Goal: Task Accomplishment & Management: Manage account settings

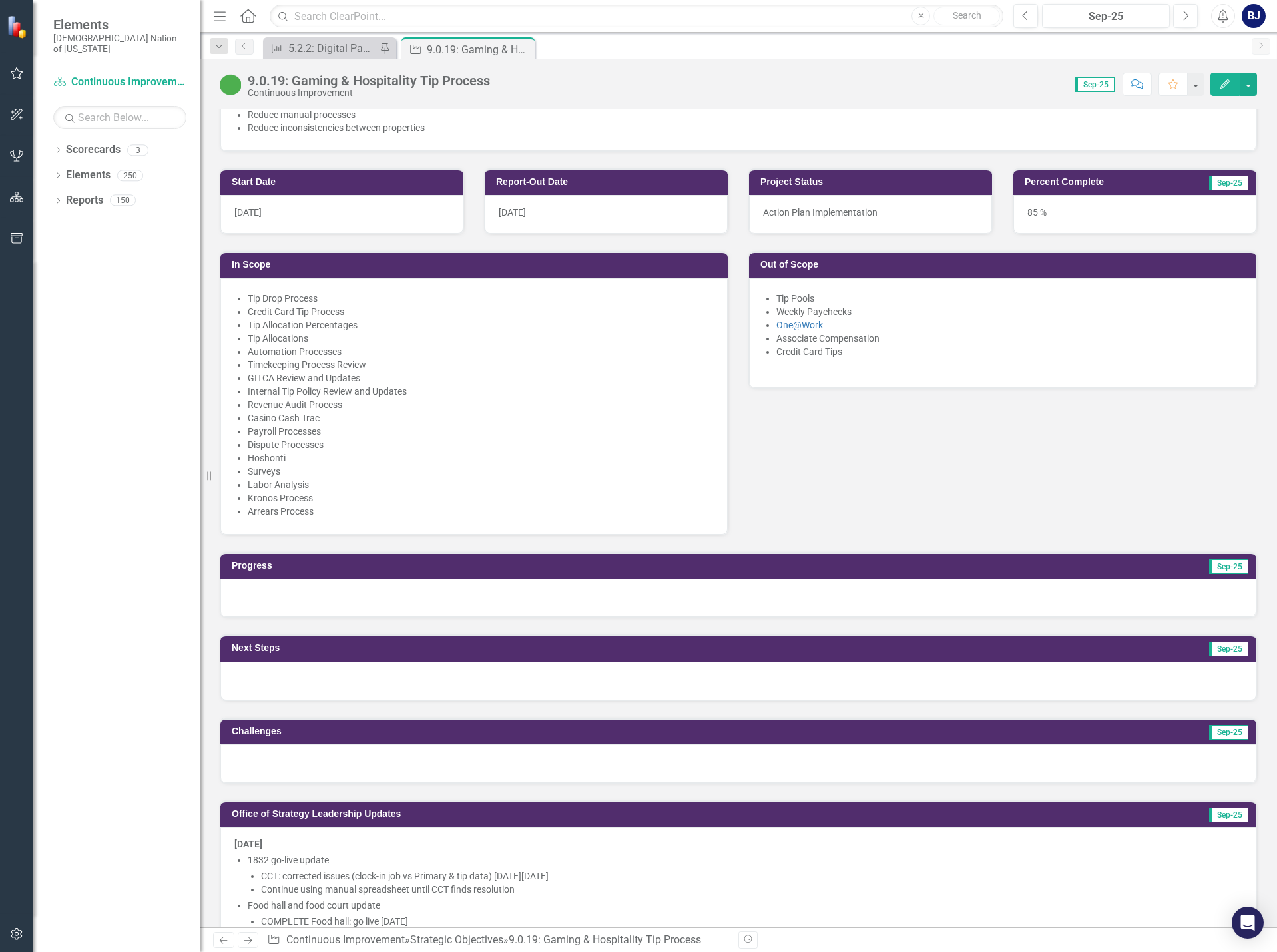
scroll to position [599, 0]
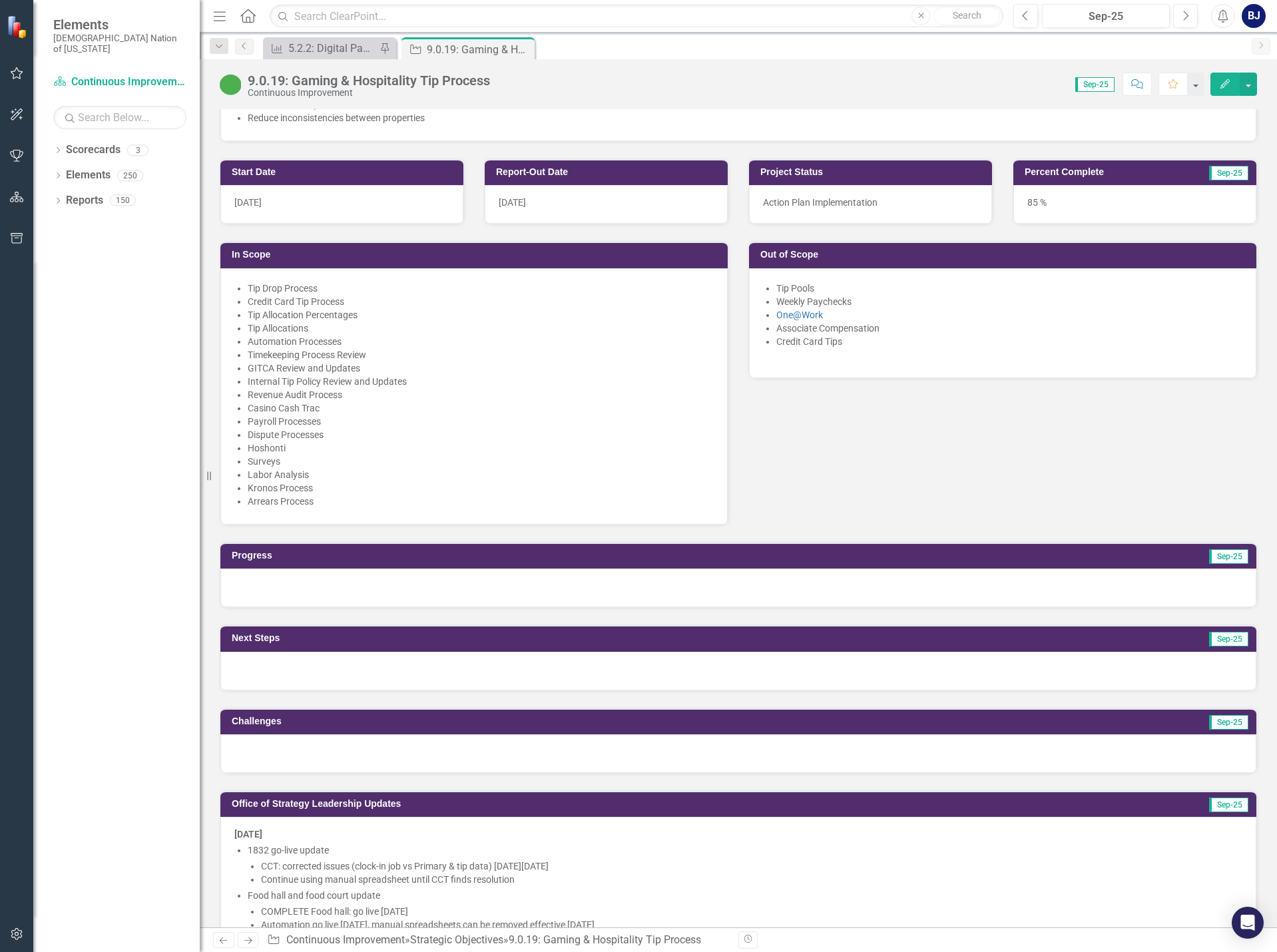
click at [637, 577] on div at bounding box center [738, 587] width 1036 height 38
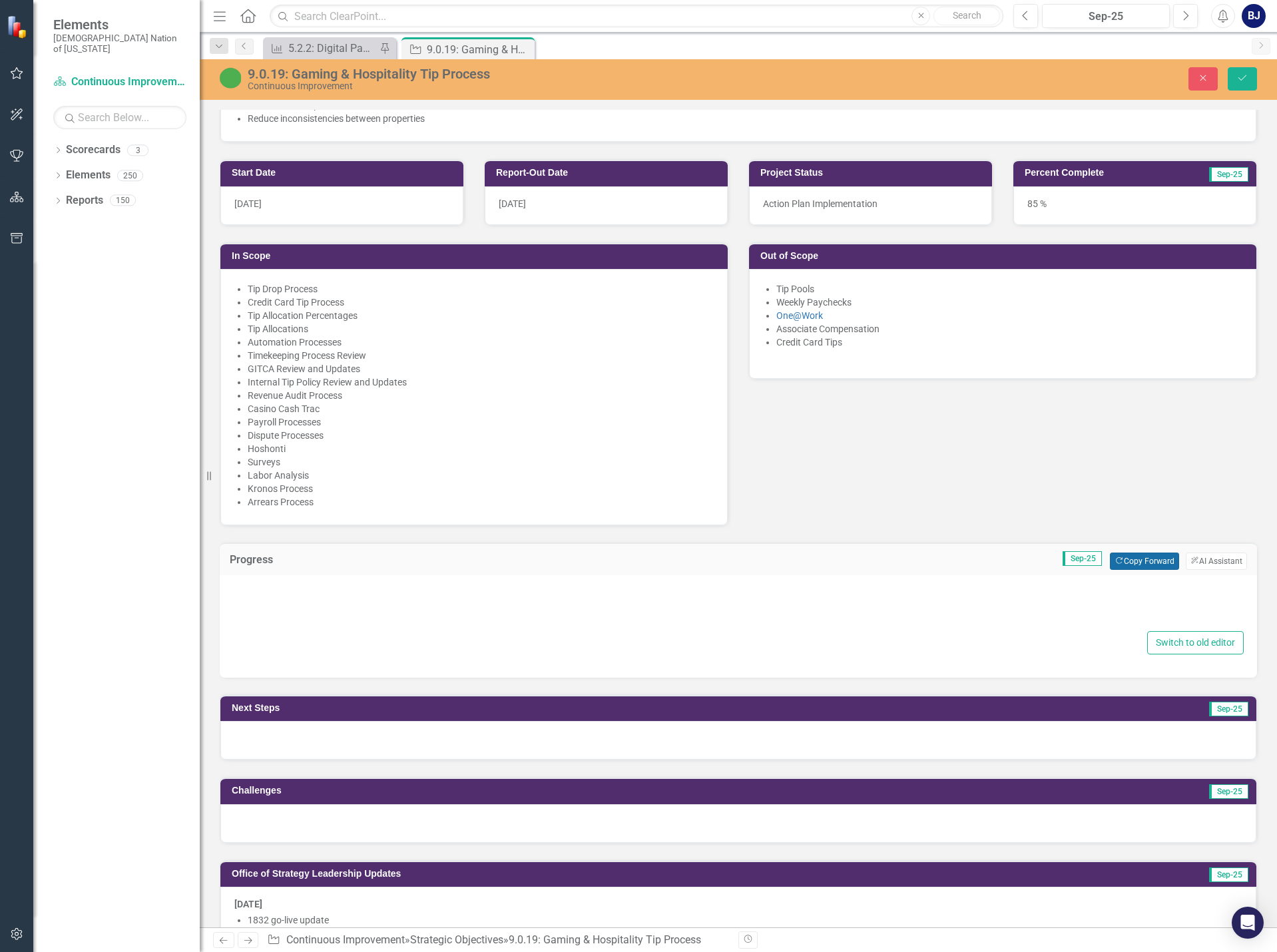
click at [1118, 564] on button "Copy Forward Copy Forward" at bounding box center [1144, 561] width 68 height 17
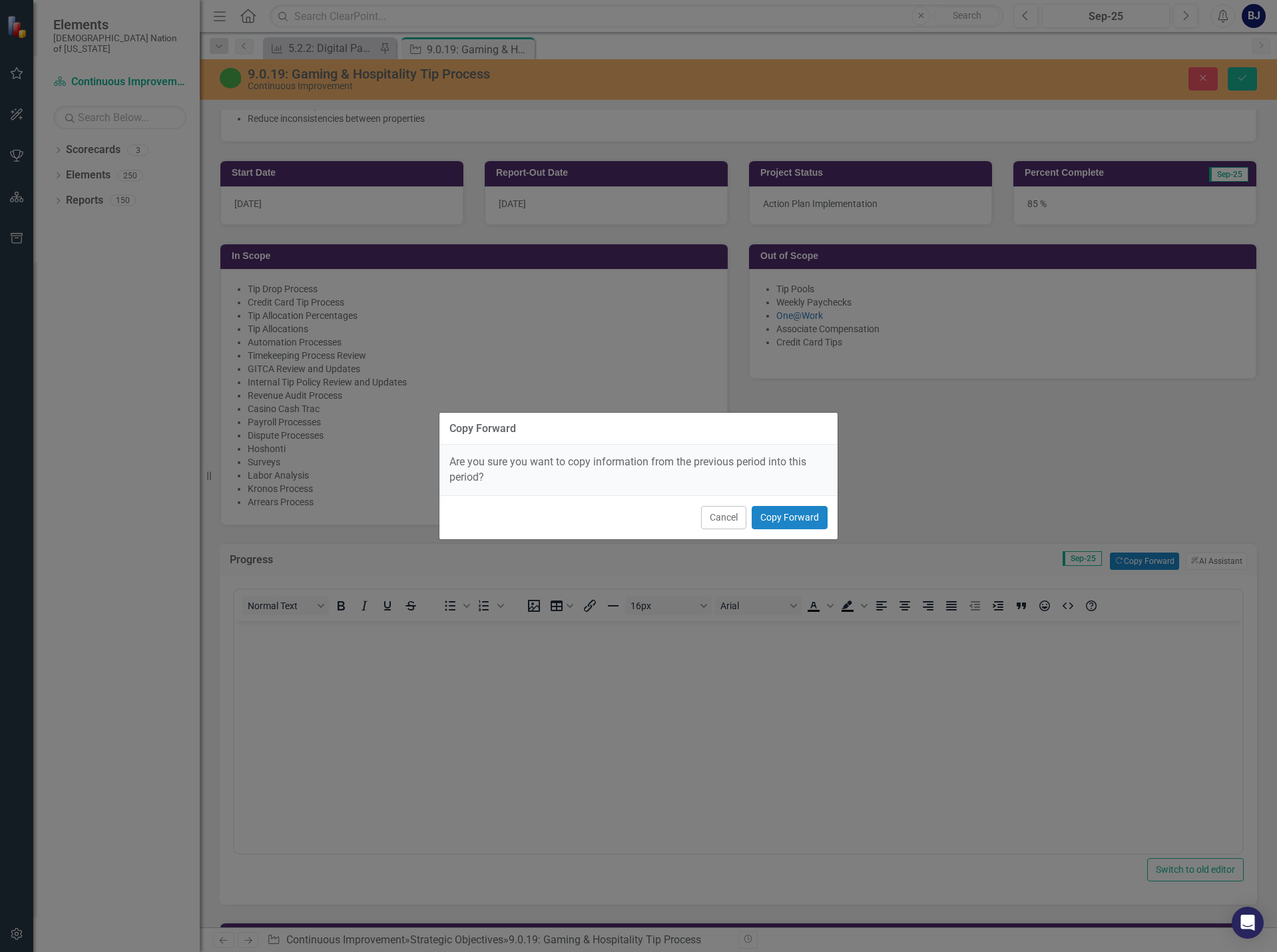
scroll to position [0, 0]
click at [796, 518] on button "Copy Forward" at bounding box center [789, 517] width 76 height 23
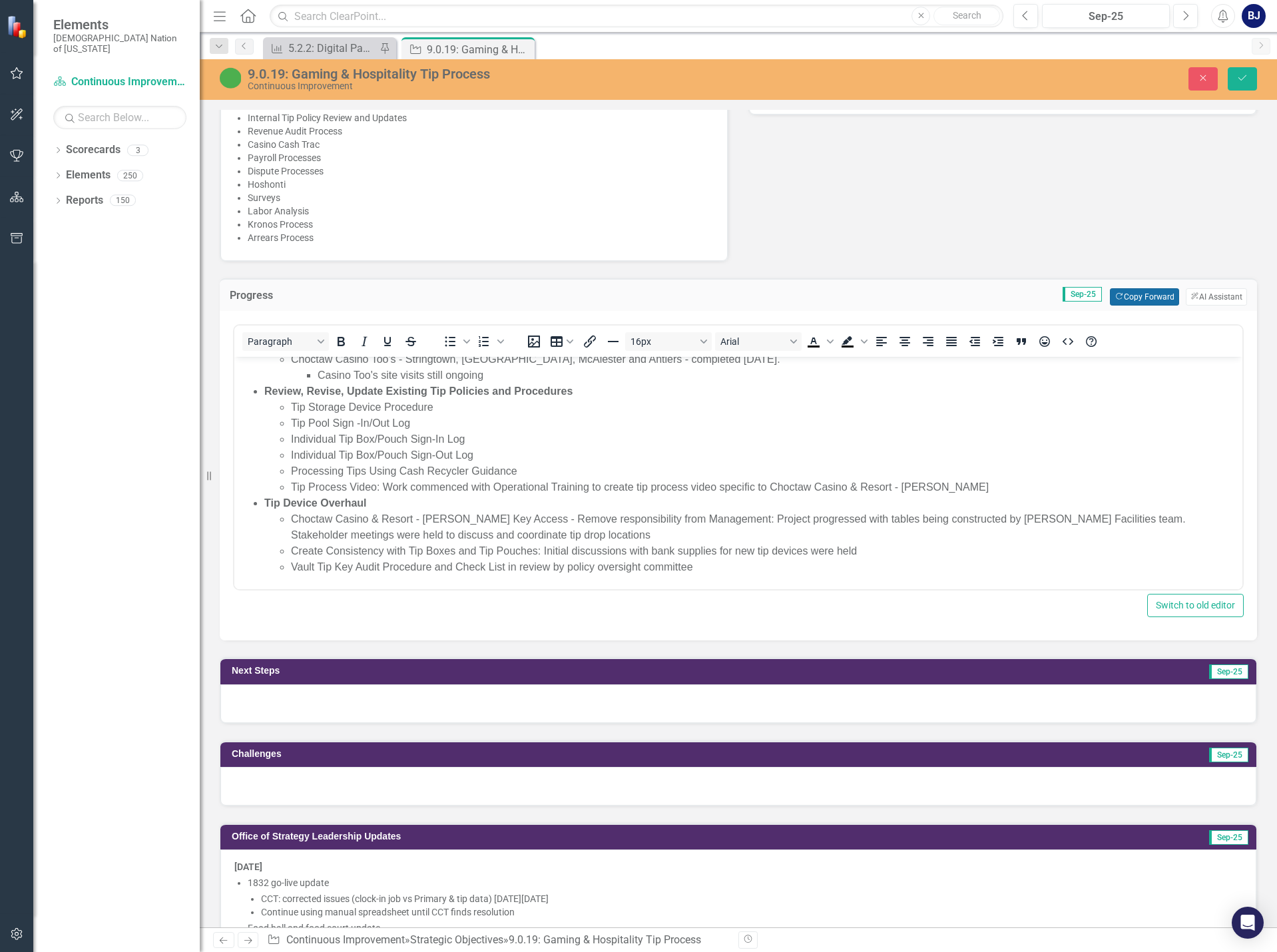
scroll to position [932, 0]
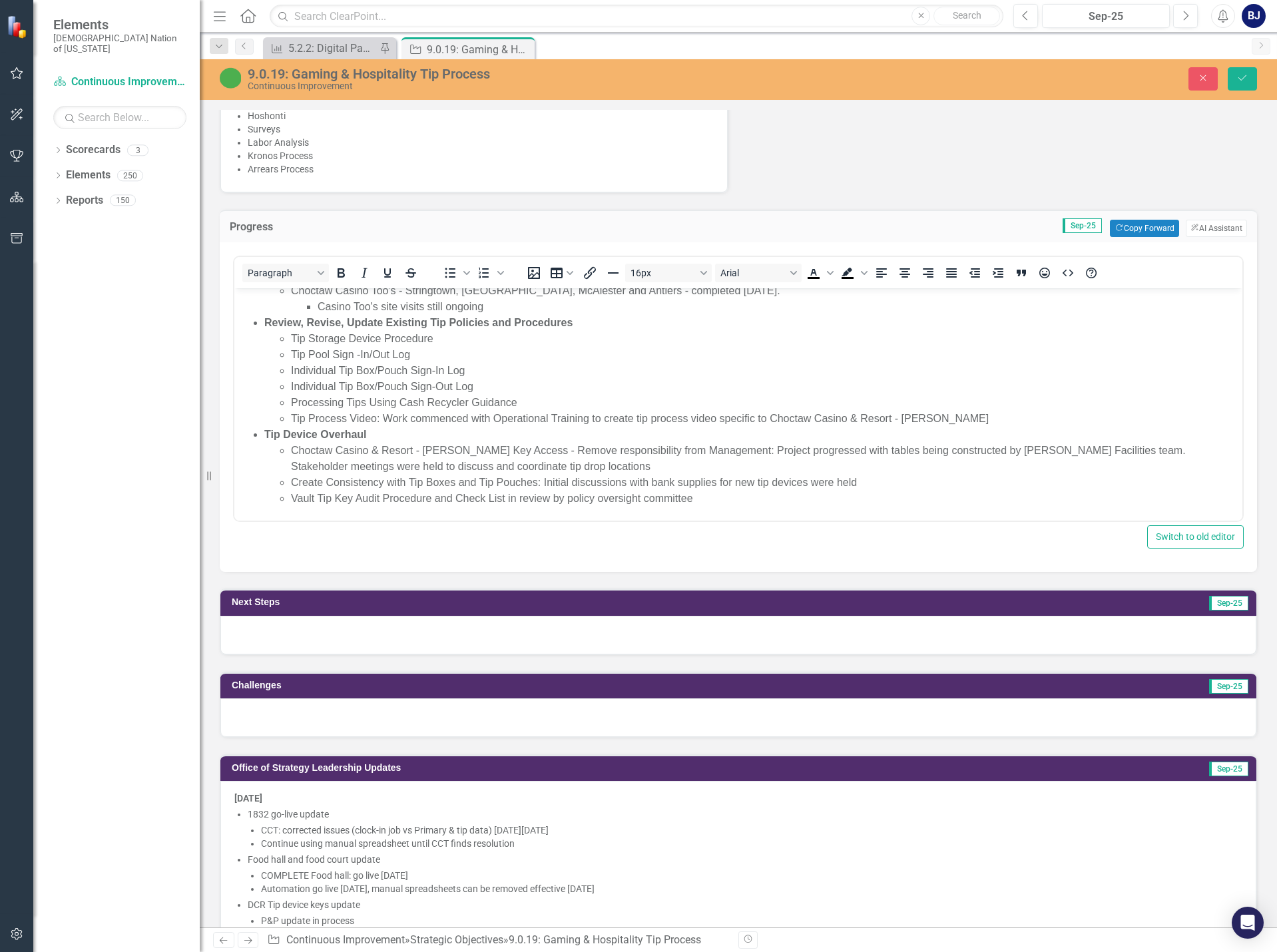
click at [890, 626] on div at bounding box center [738, 635] width 1036 height 38
click at [890, 629] on div at bounding box center [738, 635] width 1036 height 38
click at [850, 630] on div at bounding box center [738, 635] width 1036 height 38
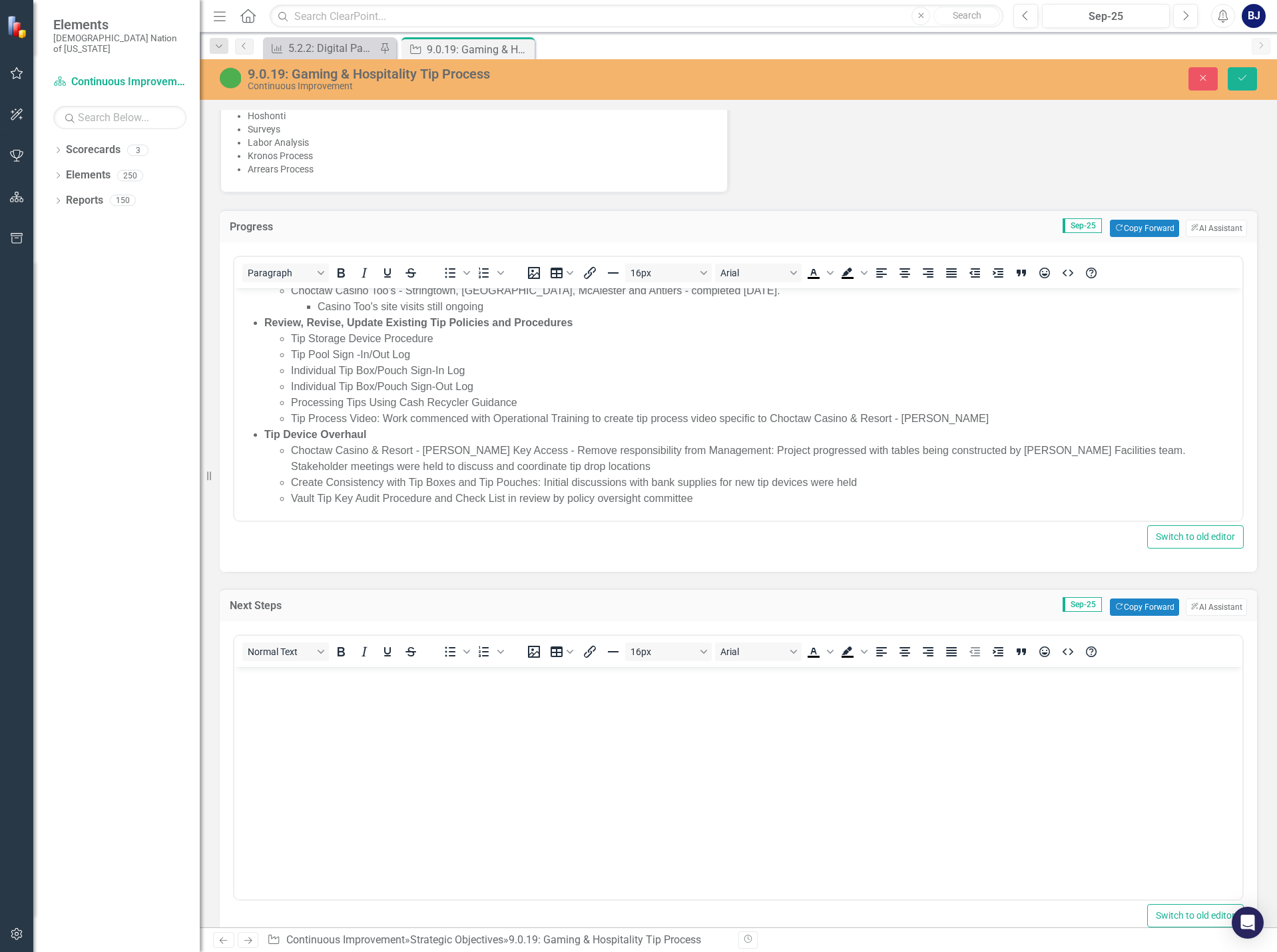
scroll to position [0, 0]
click at [1146, 605] on button "Copy Forward Copy Forward" at bounding box center [1144, 607] width 68 height 17
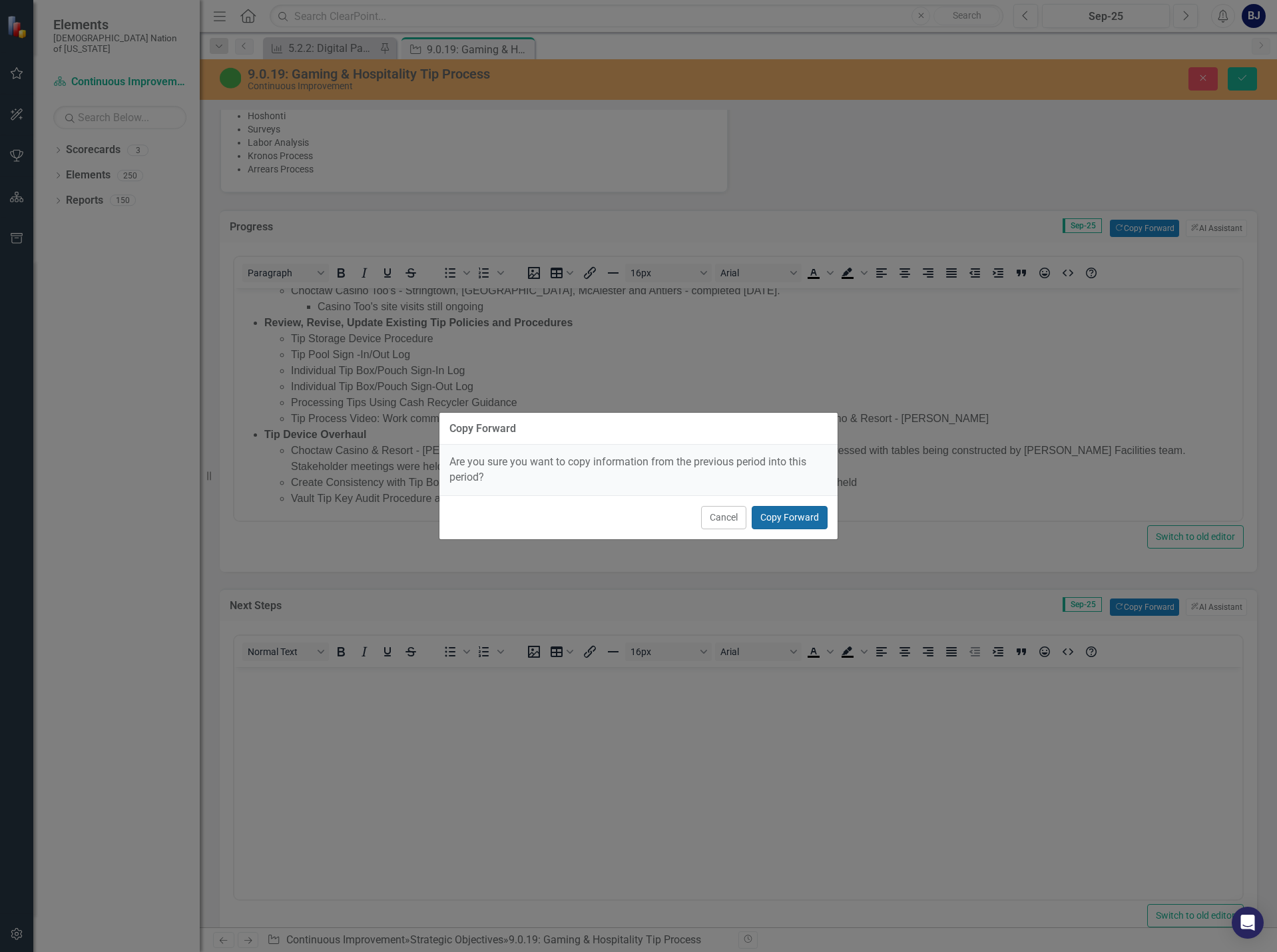
click at [814, 519] on button "Copy Forward" at bounding box center [789, 517] width 76 height 23
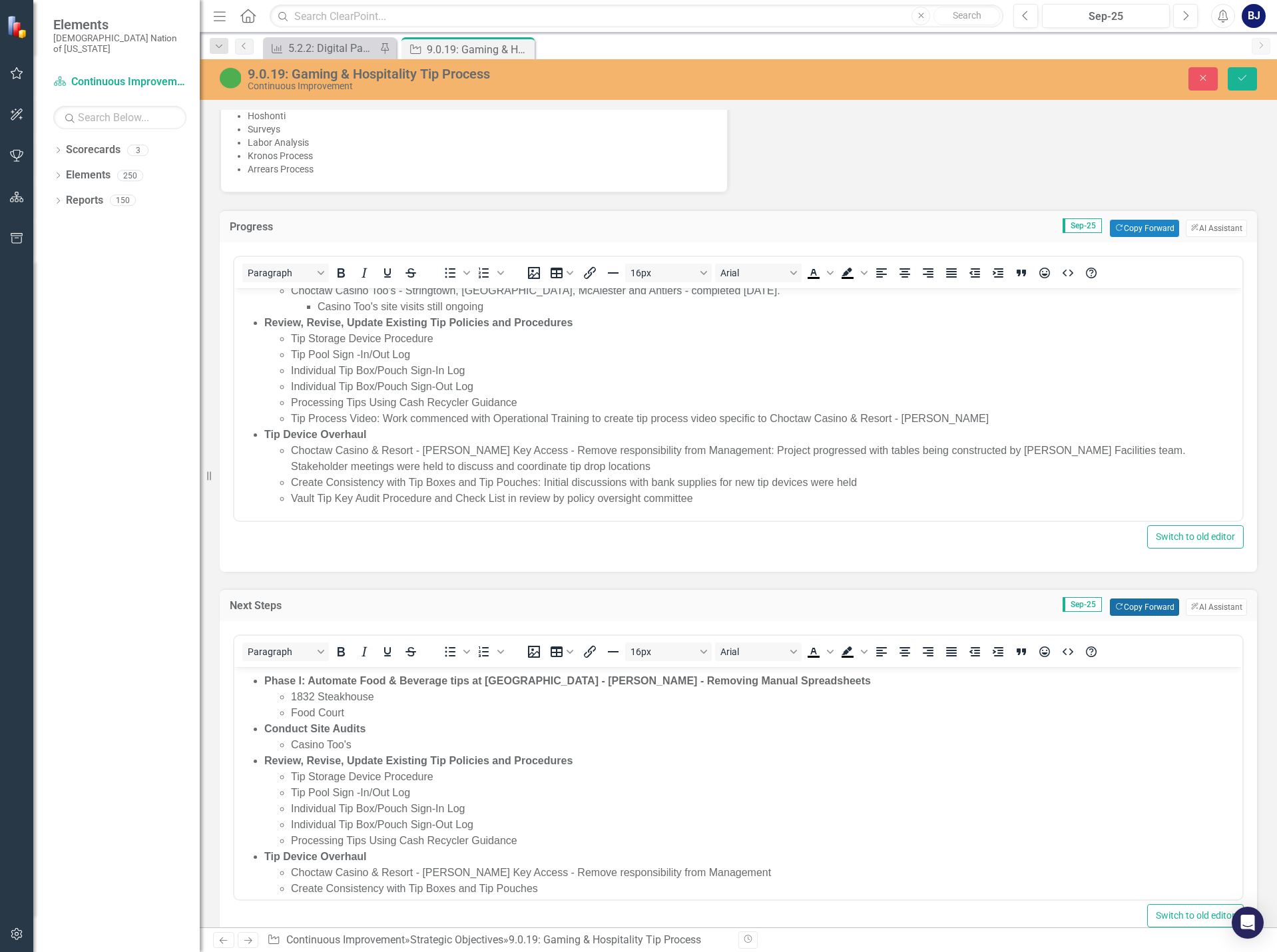
scroll to position [35, 0]
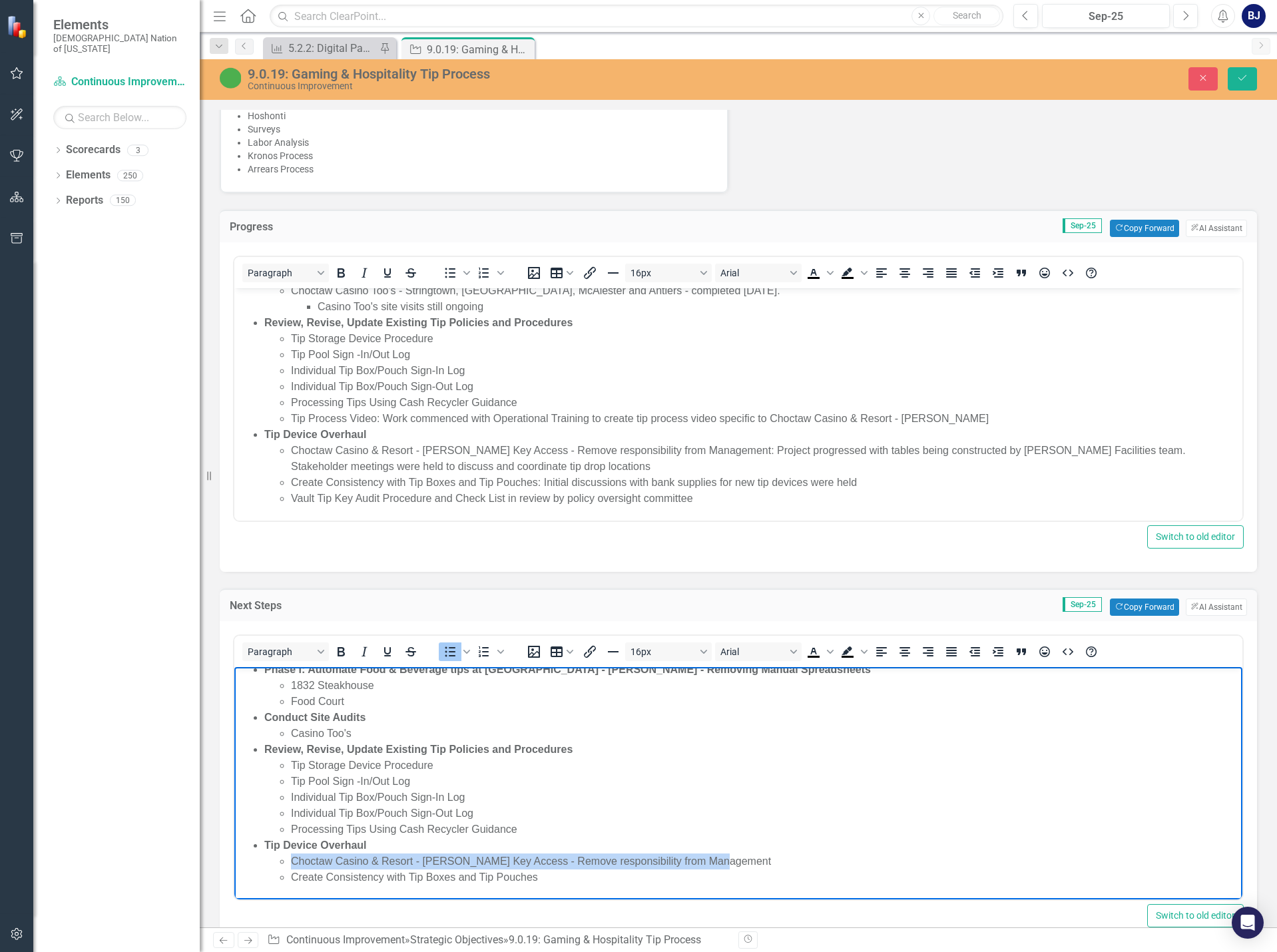
drag, startPoint x: 719, startPoint y: 861, endPoint x: 291, endPoint y: 858, distance: 428.0
click at [291, 858] on li "Choctaw Casino & Resort - [PERSON_NAME] Key Access - Remove responsibility from…" at bounding box center [765, 861] width 948 height 16
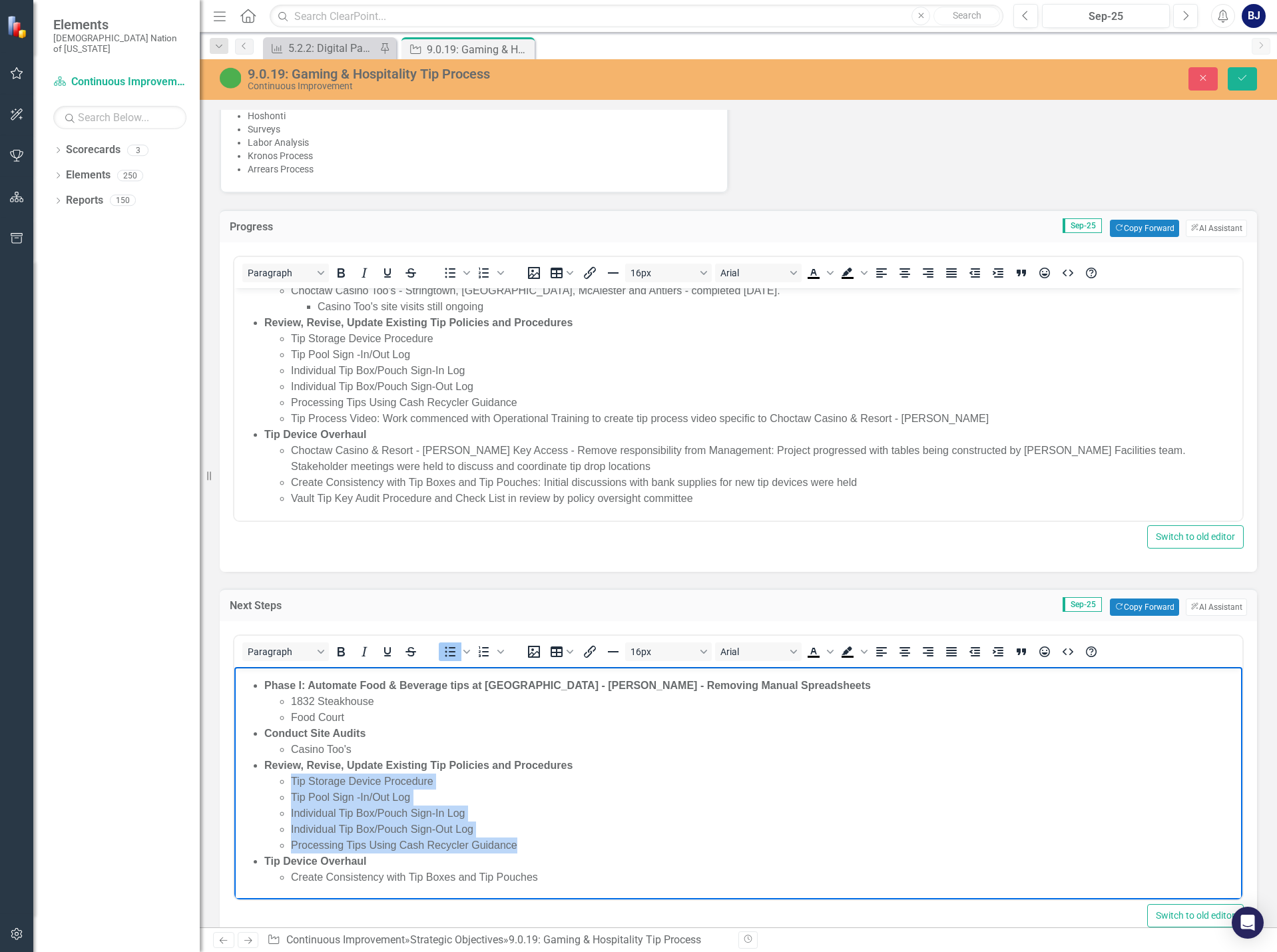
drag, startPoint x: 525, startPoint y: 849, endPoint x: 291, endPoint y: 781, distance: 243.7
click at [291, 781] on ul "Tip Storage Device Procedure Tip Pool Sign -In/Out Log Individual Tip Box/Pouch…" at bounding box center [751, 814] width 974 height 80
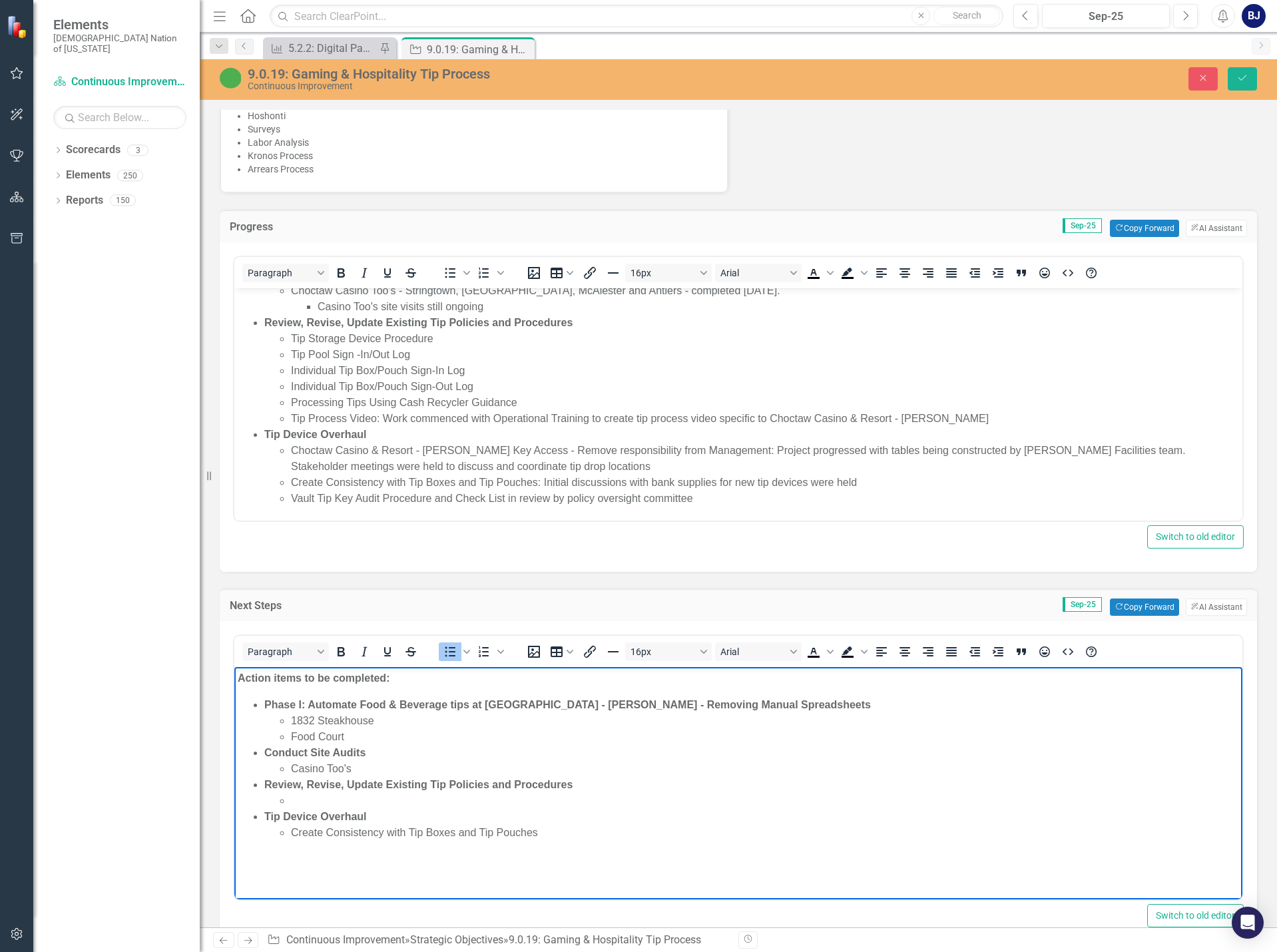
scroll to position [0, 0]
drag, startPoint x: 383, startPoint y: 720, endPoint x: 259, endPoint y: 719, distance: 124.0
click at [259, 719] on ul "Phase I: Automate Food & Beverage tips at Choctaw Casino & Resort - [PERSON_NAM…" at bounding box center [738, 769] width 1002 height 144
drag, startPoint x: 347, startPoint y: 736, endPoint x: 280, endPoint y: 736, distance: 67.0
click at [291, 736] on li "Food Court" at bounding box center [765, 737] width 948 height 16
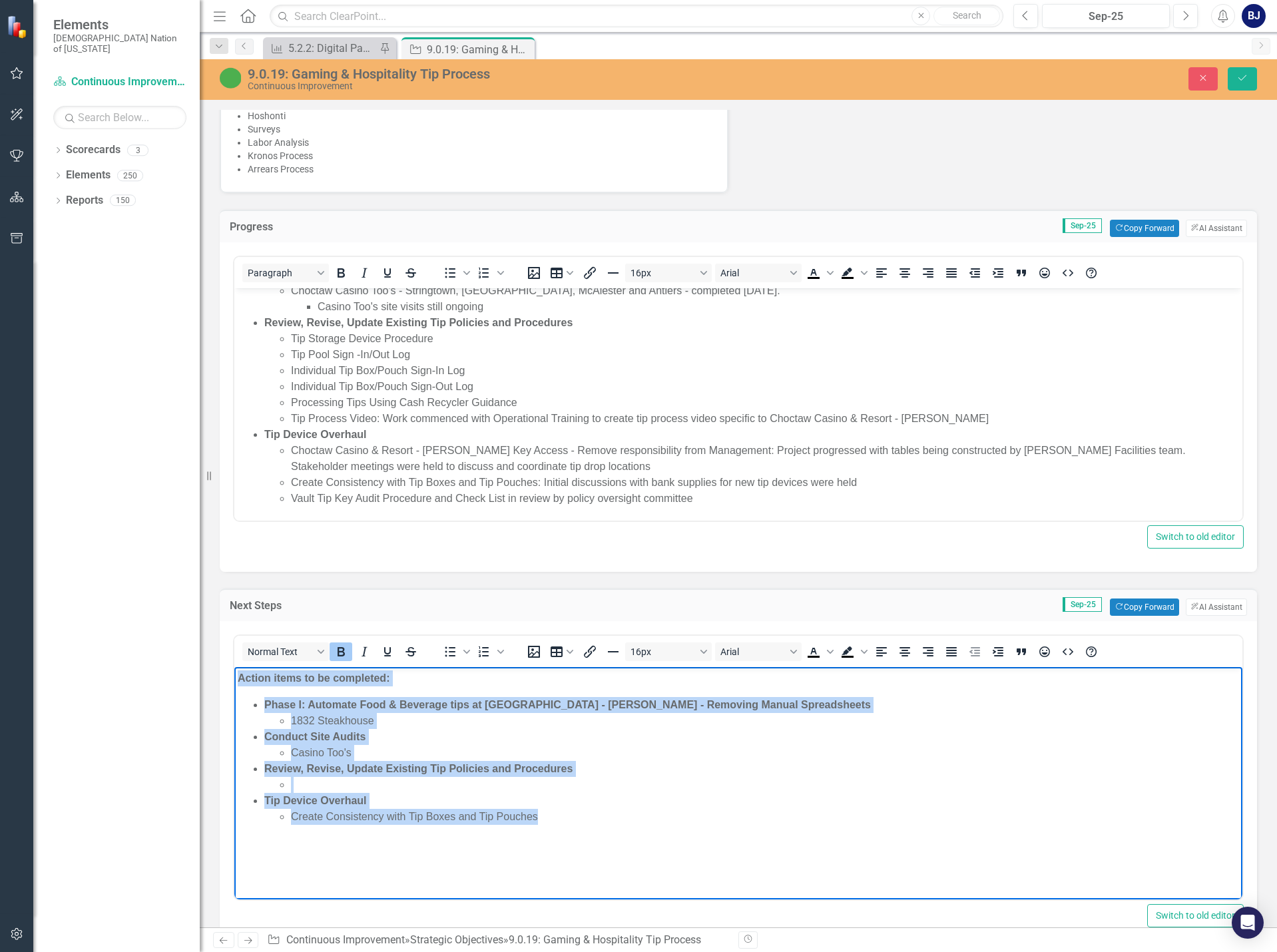
drag, startPoint x: 581, startPoint y: 823, endPoint x: 187, endPoint y: 670, distance: 422.7
click at [234, 670] on html "Action items to be completed: Phase I: Automate Food & Beverage tips at Choctaw…" at bounding box center [738, 767] width 1008 height 200
click at [524, 798] on li "Tip Device Overhaul Create Consistency with Tip Boxes and Tip Pouches" at bounding box center [751, 809] width 974 height 32
drag, startPoint x: 549, startPoint y: 818, endPoint x: 259, endPoint y: 698, distance: 313.8
click at [259, 698] on ul "Phase I: Automate Food & Beverage tips at Choctaw Casino & Resort - [PERSON_NAM…" at bounding box center [738, 760] width 1002 height 128
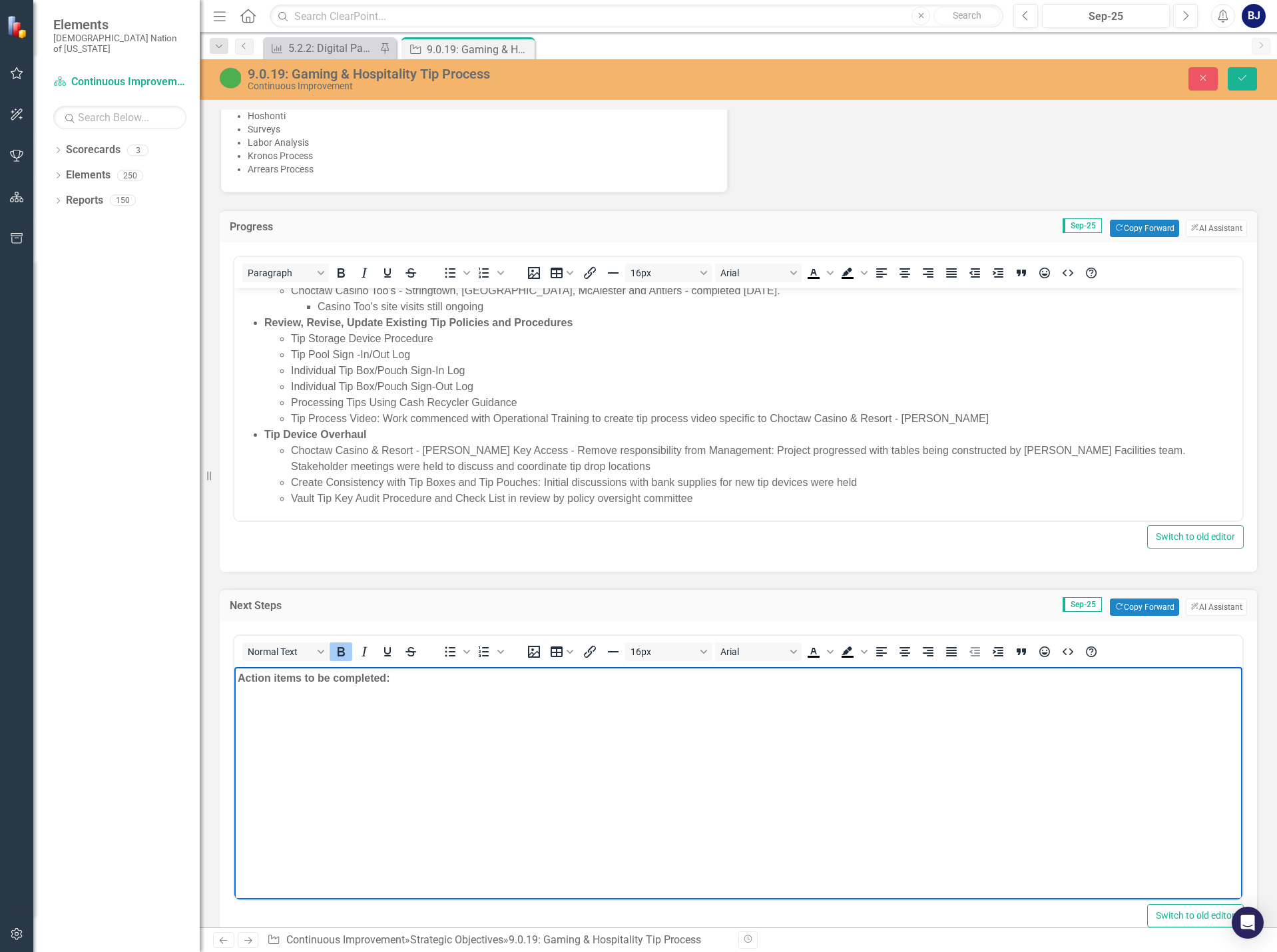
click at [737, 496] on li "Vault Tip Key Audit Procedure and Check List in review by policy oversight comm…" at bounding box center [765, 498] width 948 height 16
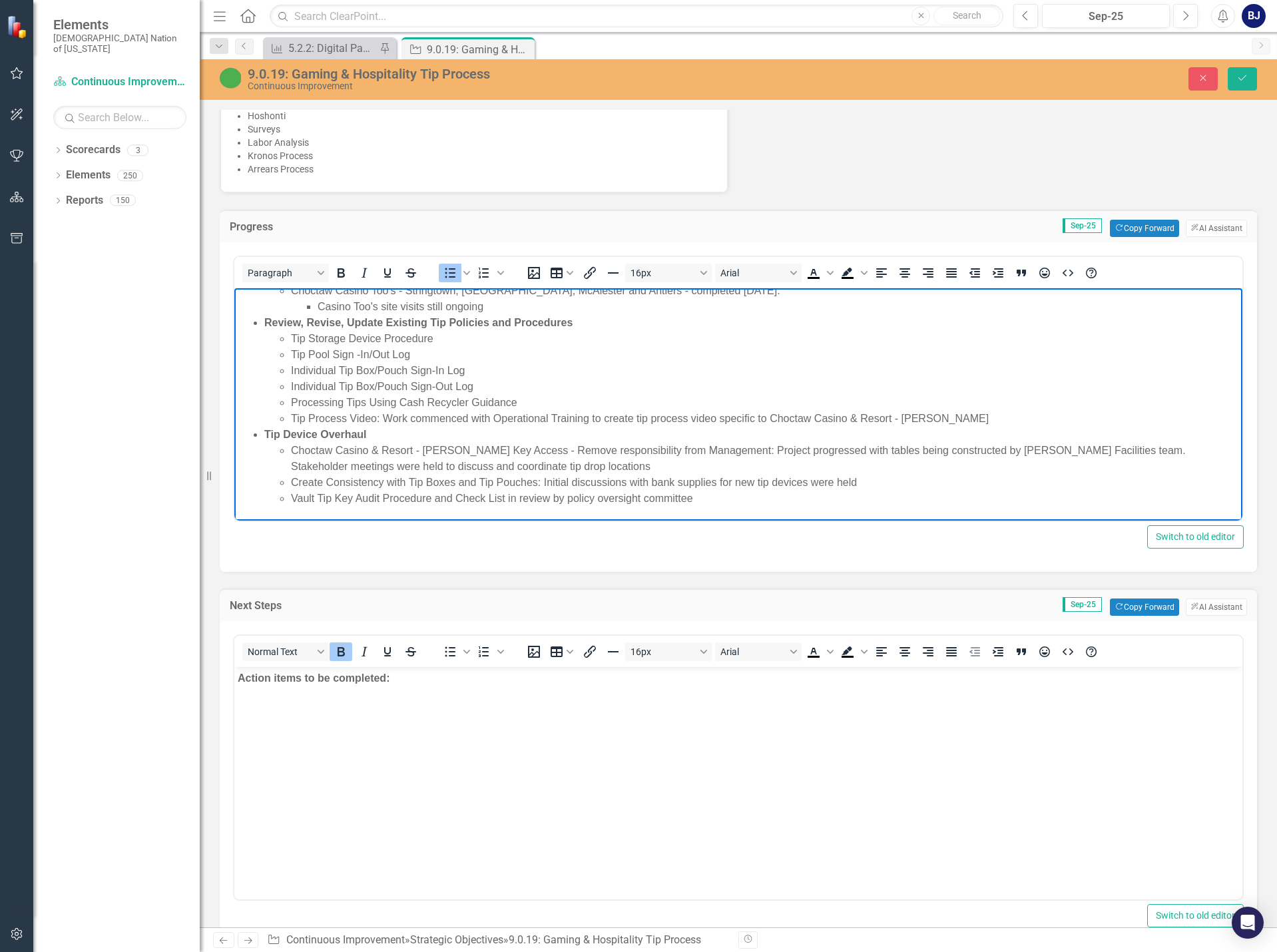
scroll to position [163, 0]
click at [468, 714] on body "Action items to be completed:" at bounding box center [738, 767] width 1008 height 200
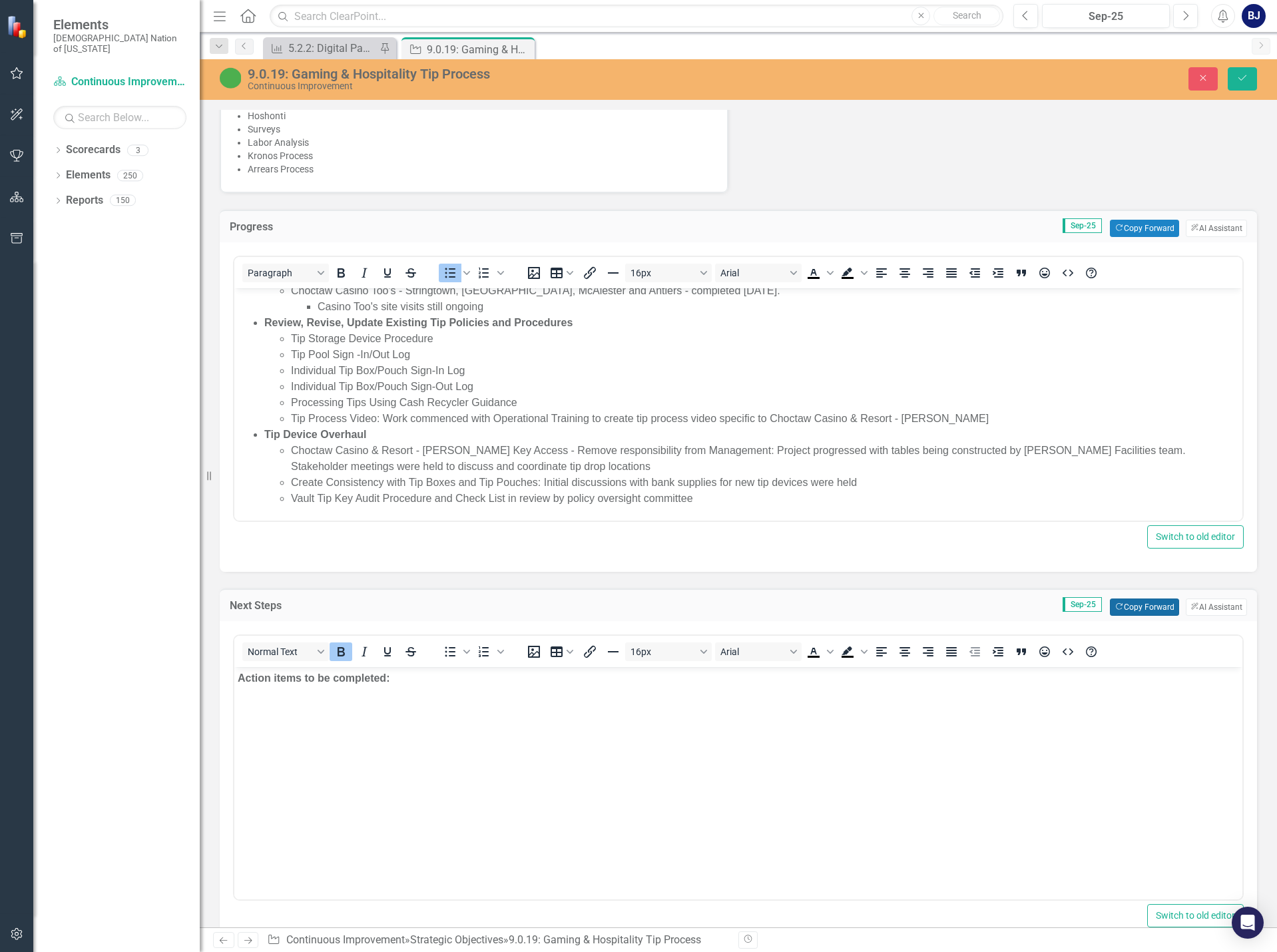
click at [1134, 608] on button "Copy Forward Copy Forward" at bounding box center [1144, 607] width 68 height 17
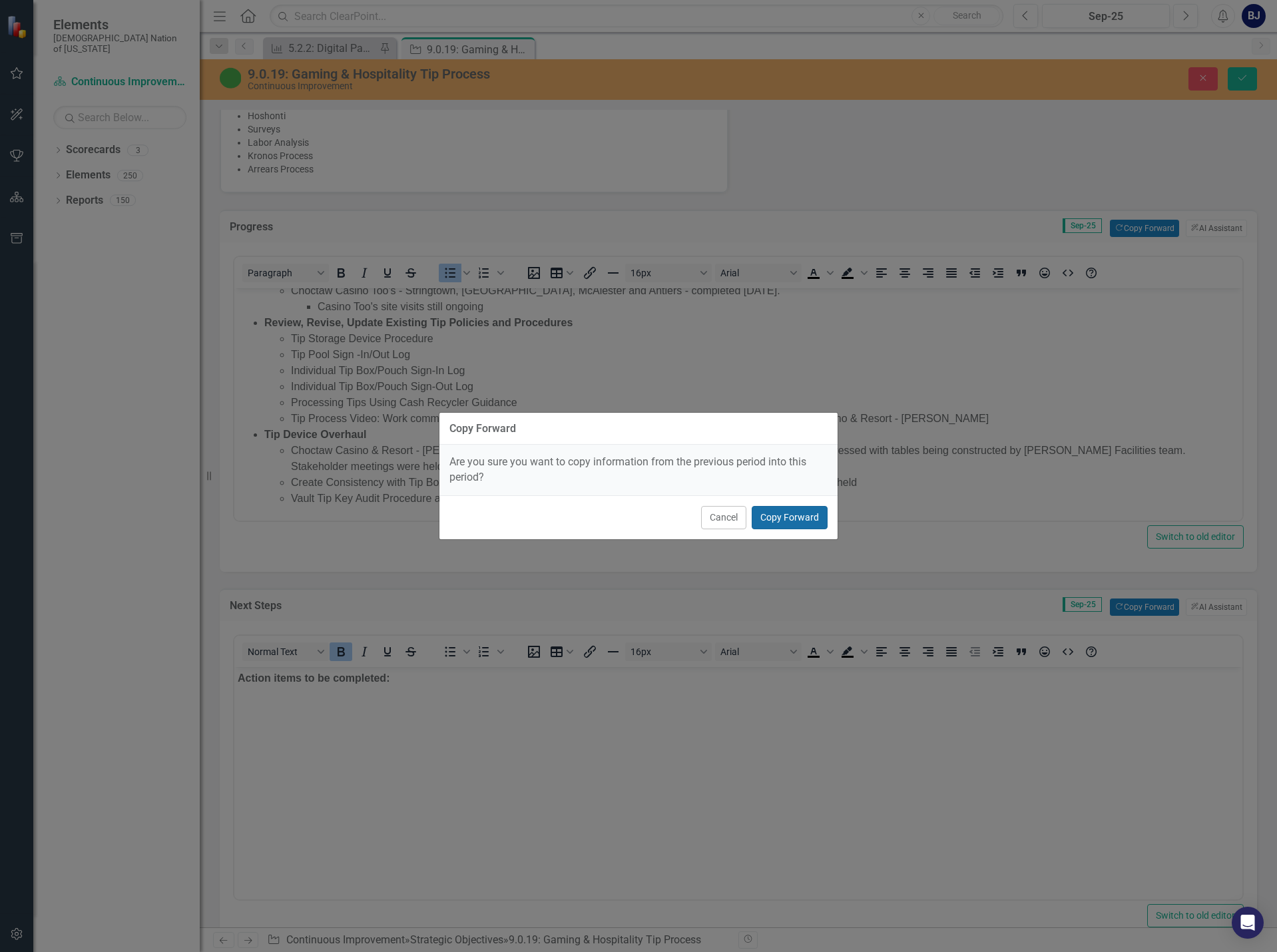
click at [764, 512] on button "Copy Forward" at bounding box center [789, 517] width 76 height 23
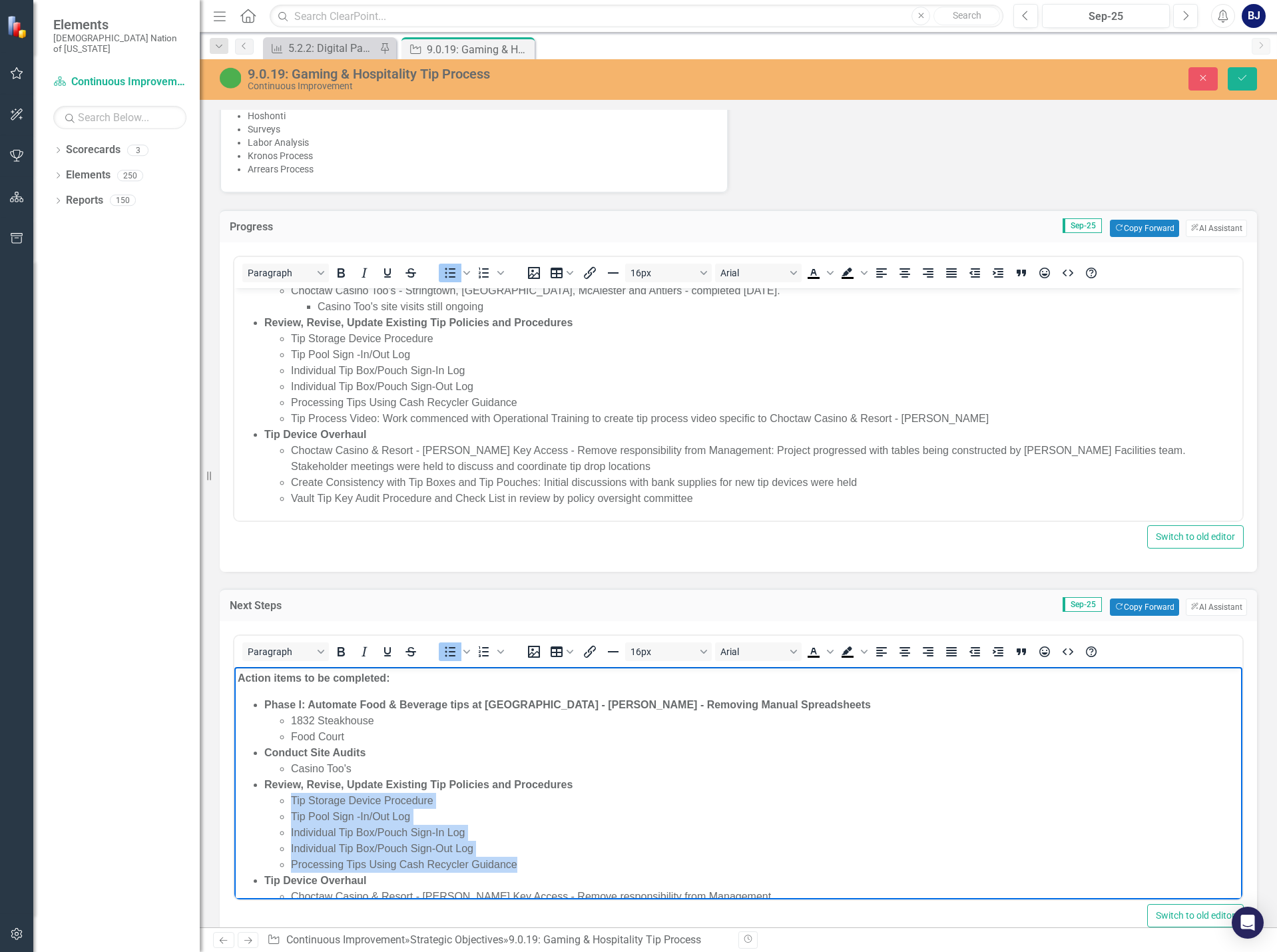
drag, startPoint x: 519, startPoint y: 867, endPoint x: 291, endPoint y: 801, distance: 237.4
click at [291, 801] on ul "Tip Storage Device Procedure Tip Pool Sign -In/Out Log Individual Tip Box/Pouch…" at bounding box center [751, 832] width 974 height 80
copy ul "Tip Storage Device Procedure Tip Pool Sign -In/Out Log Individual Tip Box/Pouch…"
click at [778, 825] on li "Individual Tip Box/Pouch Sign-In Log" at bounding box center [765, 832] width 948 height 16
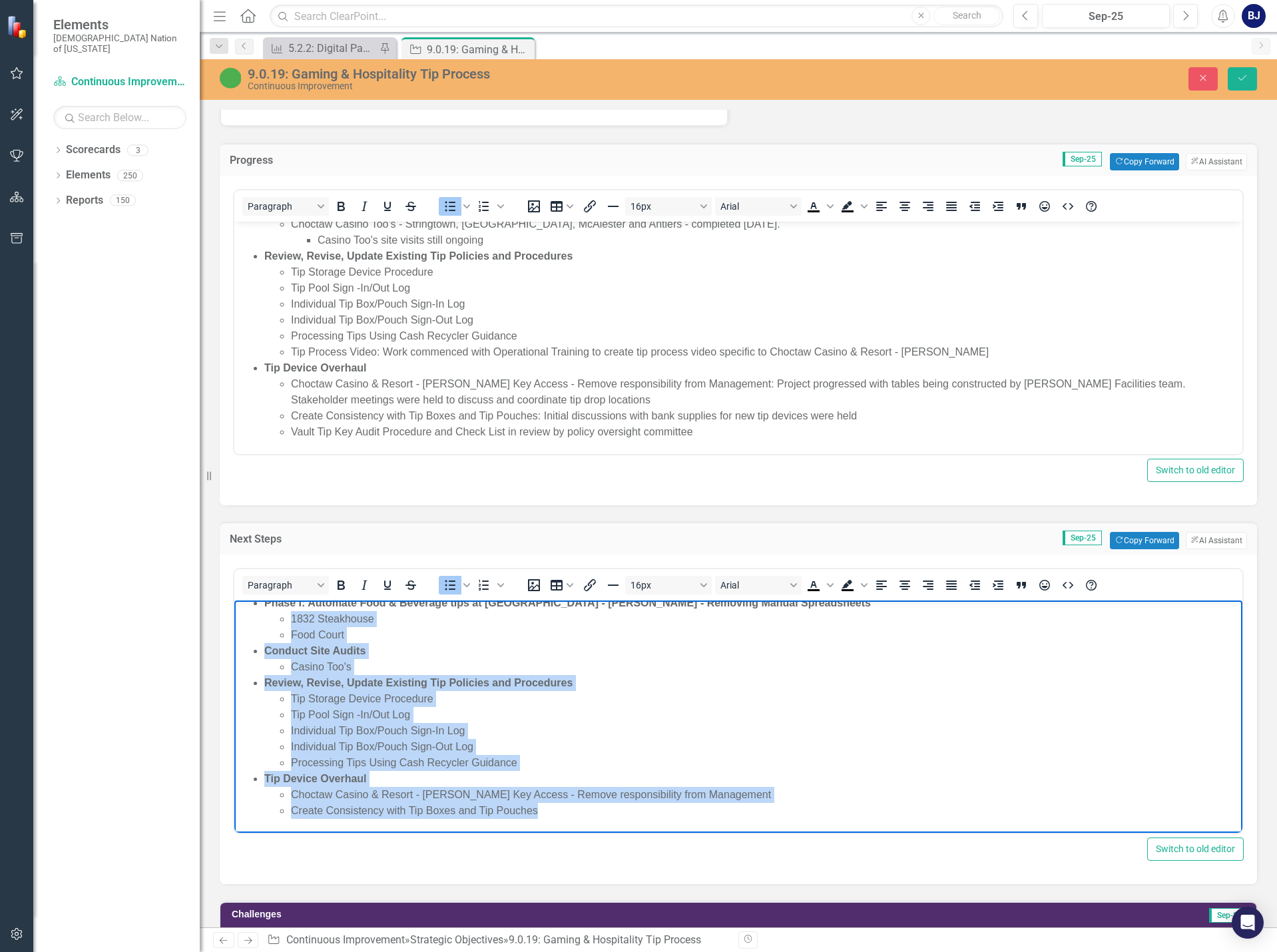
scroll to position [0, 0]
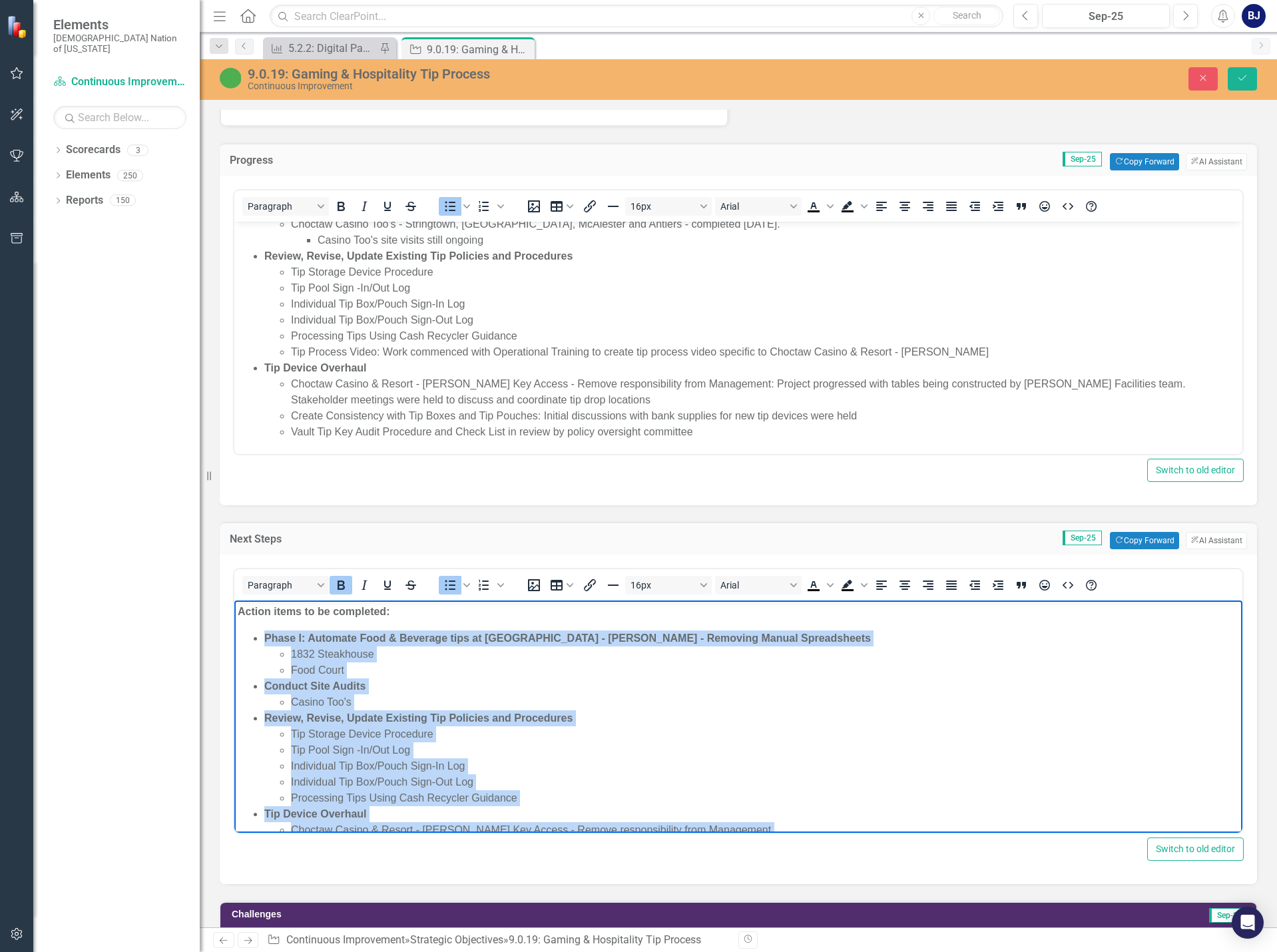
drag, startPoint x: 544, startPoint y: 818, endPoint x: 416, endPoint y: 1241, distance: 441.9
click at [234, 640] on html "Action items to be completed: Phase I: Automate Food & Beverage tips at Choctaw…" at bounding box center [738, 734] width 1008 height 268
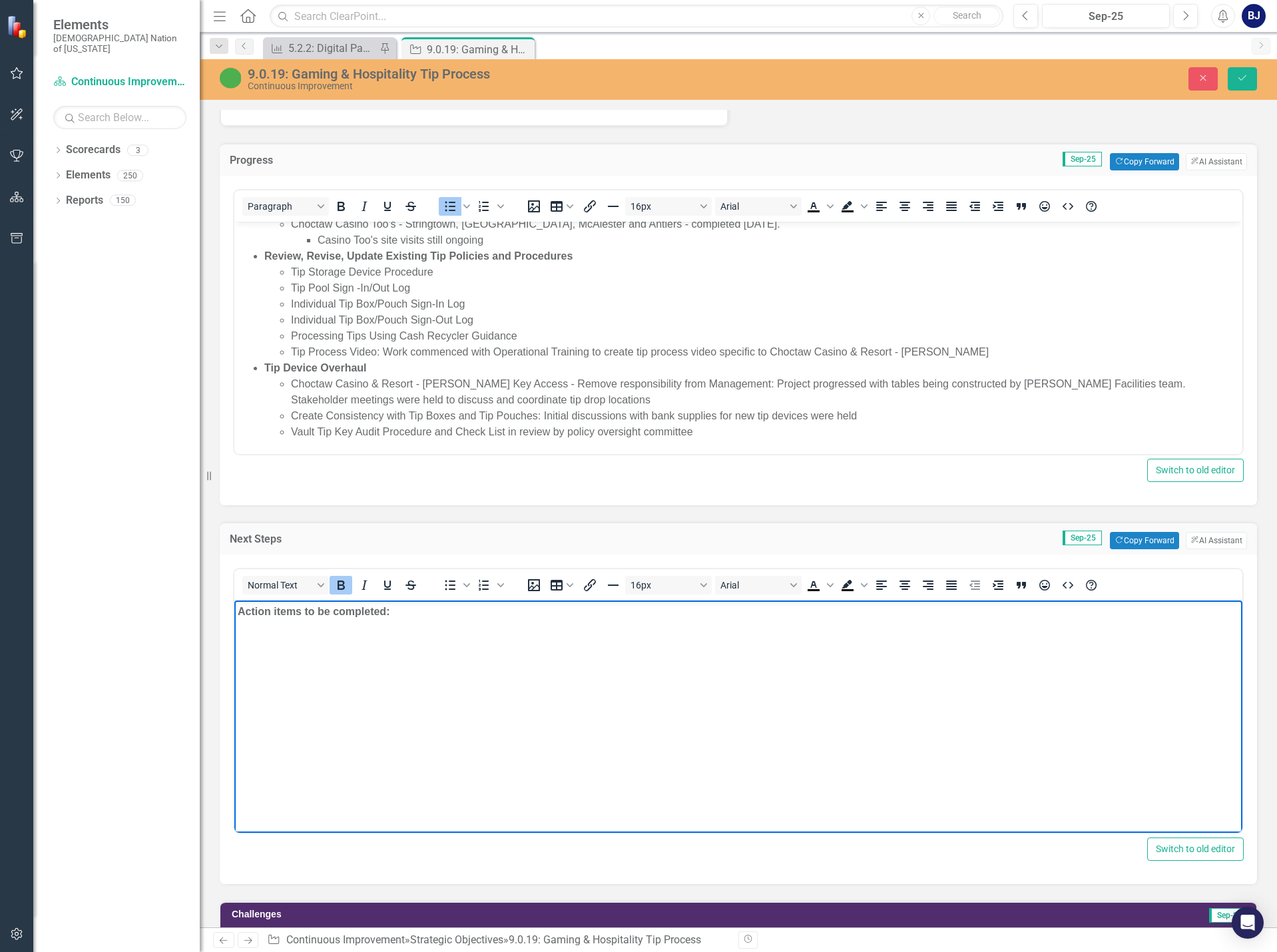
click at [370, 629] on body "Action items to be completed:" at bounding box center [738, 700] width 1008 height 200
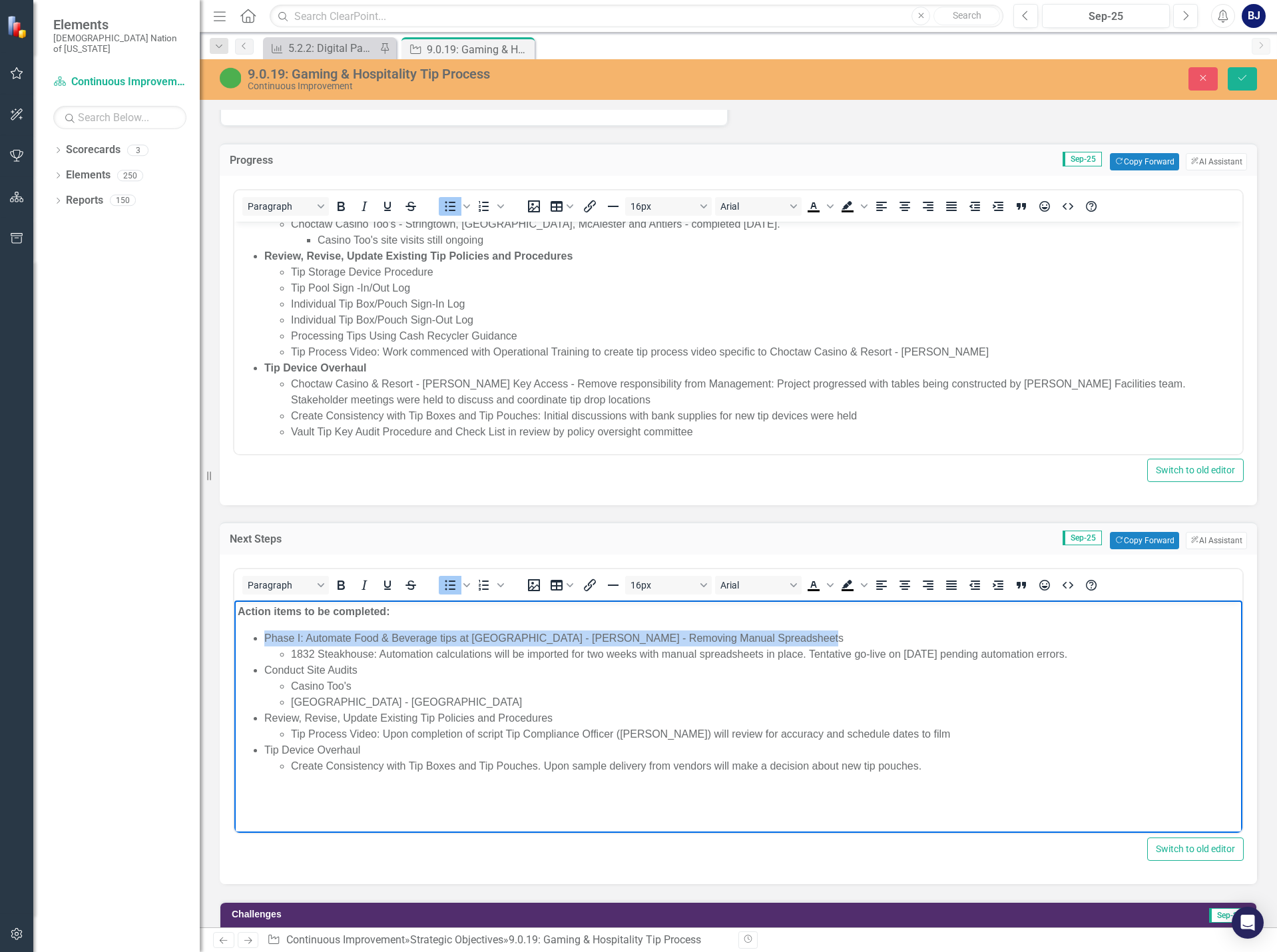
drag, startPoint x: 810, startPoint y: 637, endPoint x: 258, endPoint y: 633, distance: 552.0
click at [258, 633] on ul "Phase I: Automate Food & Beverage tips at Choctaw Casino & Resort - Durant - Re…" at bounding box center [738, 702] width 1002 height 144
click at [343, 578] on icon "Bold" at bounding box center [340, 585] width 16 height 16
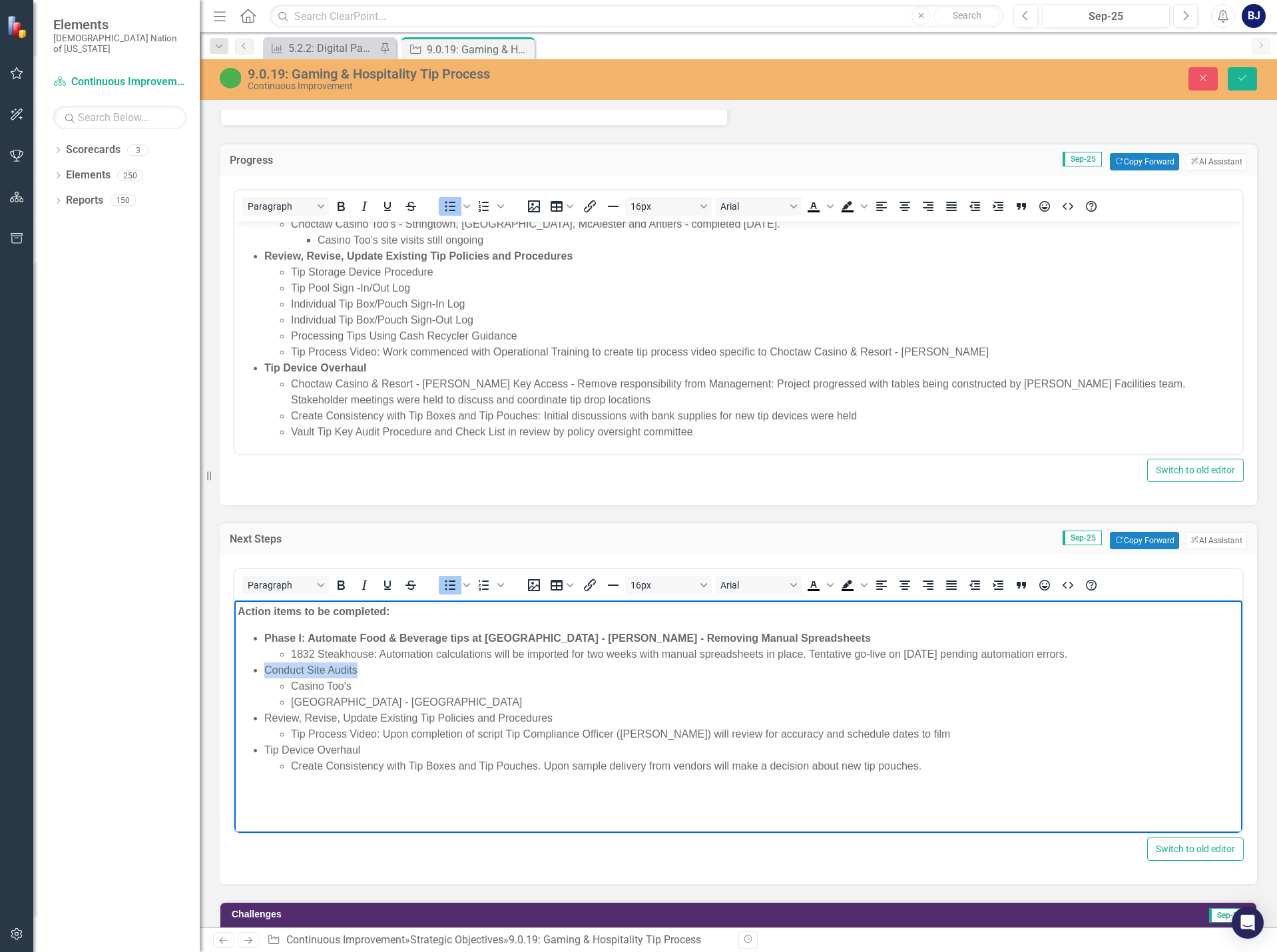
drag, startPoint x: 358, startPoint y: 666, endPoint x: 236, endPoint y: 664, distance: 122.0
click at [236, 664] on body "Action items to be completed: Phase I: Automate Food & Beverage tips at Choctaw…" at bounding box center [738, 700] width 1008 height 200
click at [342, 582] on icon "Bold" at bounding box center [340, 585] width 16 height 16
drag, startPoint x: 557, startPoint y: 716, endPoint x: 257, endPoint y: 718, distance: 300.0
click at [264, 718] on li "Review, Revise, Update Existing Tip Policies and Procedures" at bounding box center [751, 718] width 974 height 16
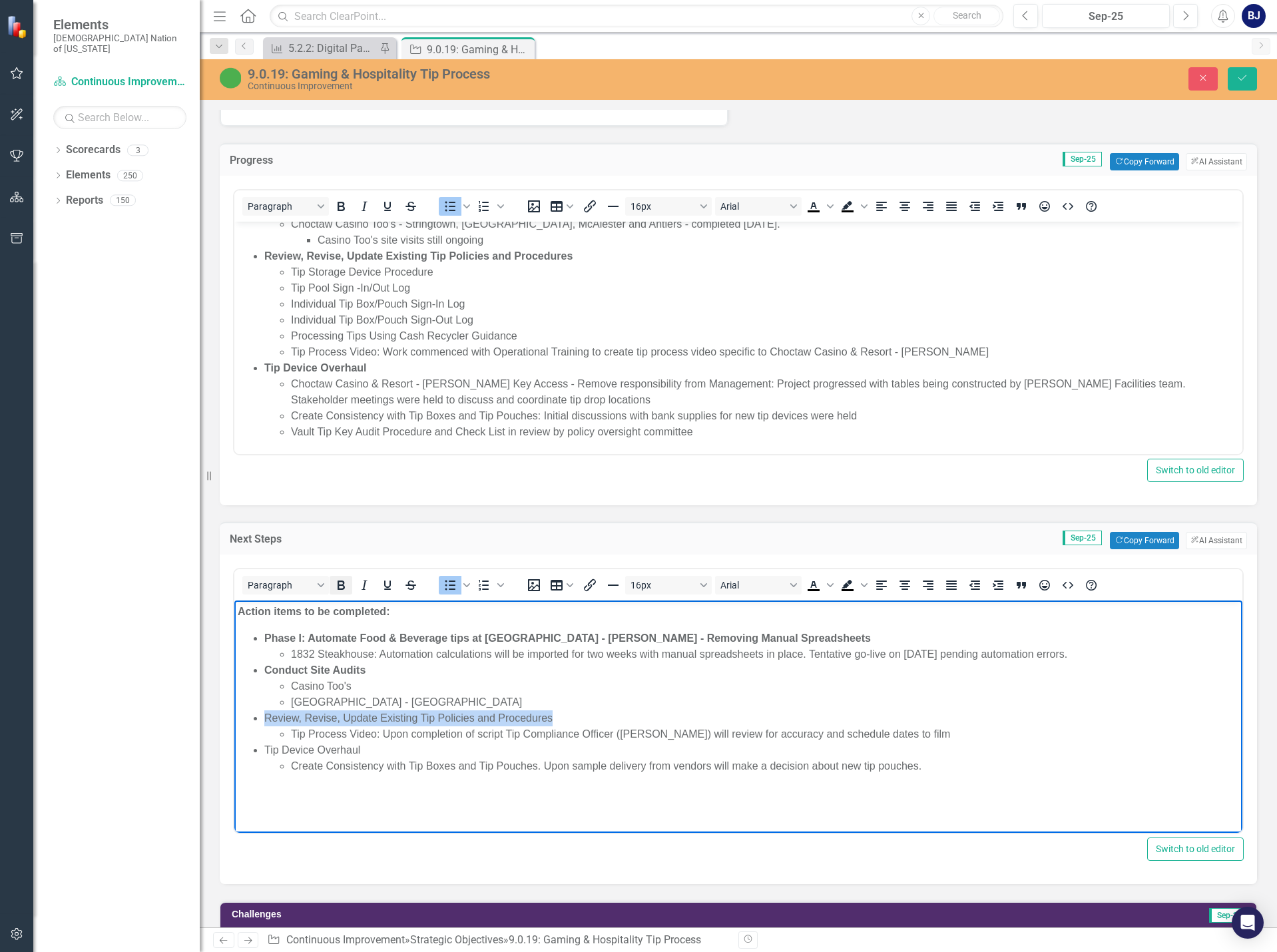
click at [340, 585] on icon "Bold" at bounding box center [341, 585] width 7 height 9
drag, startPoint x: 375, startPoint y: 750, endPoint x: 243, endPoint y: 747, distance: 132.0
click at [243, 747] on ul "Phase I: Automate Food & Beverage tips at Choctaw Casino & Resort - Durant - Re…" at bounding box center [738, 702] width 1002 height 144
click at [343, 587] on icon "Bold" at bounding box center [341, 585] width 7 height 9
click at [492, 749] on li "Tip Device Overhaul" at bounding box center [751, 750] width 974 height 16
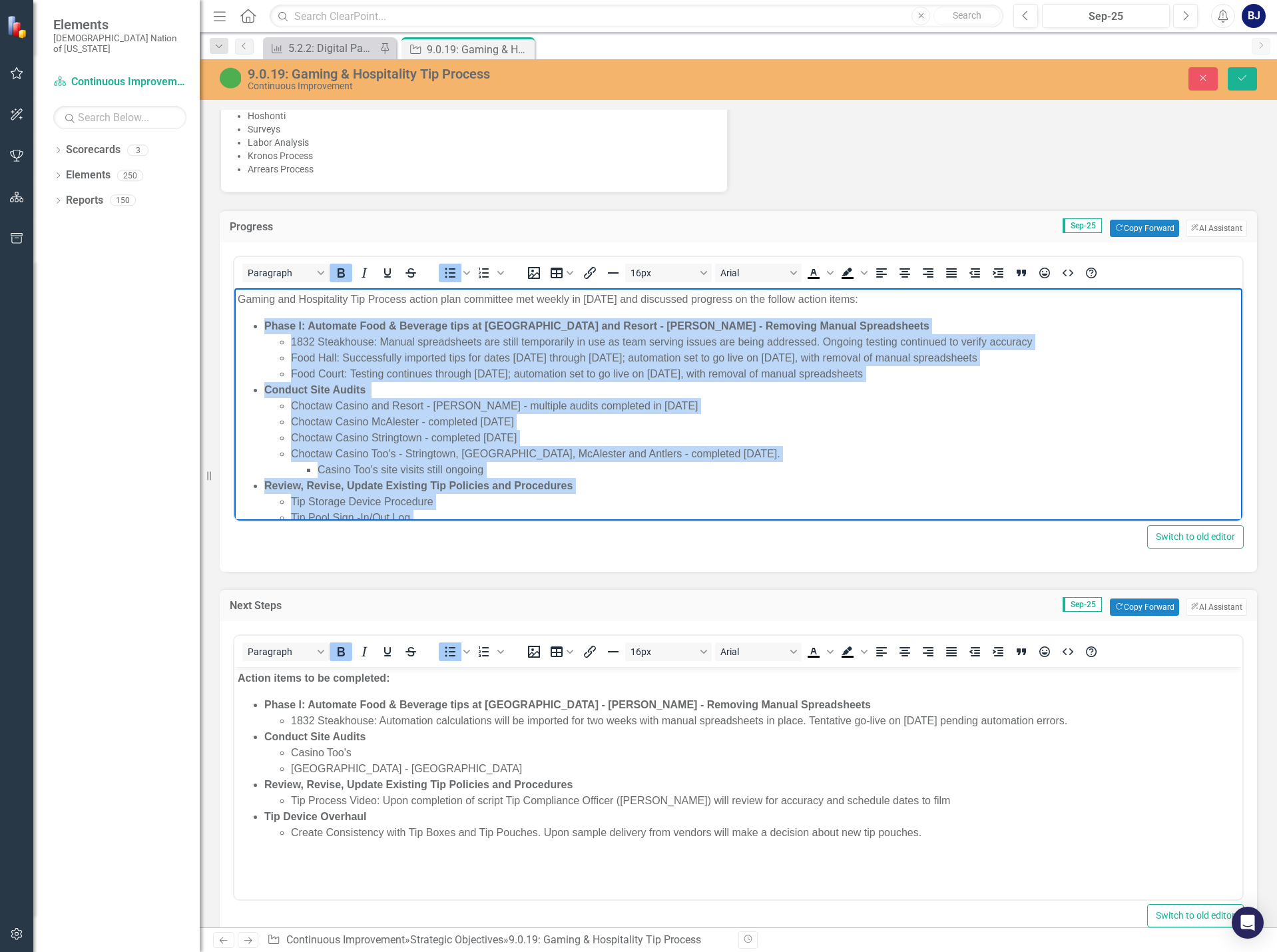
drag, startPoint x: 714, startPoint y: 498, endPoint x: 240, endPoint y: 324, distance: 504.9
click at [240, 324] on ul "Phase I: Automate Food & Beverage tips at Choctaw Casino and Resort - Durant - …" at bounding box center [738, 493] width 1002 height 352
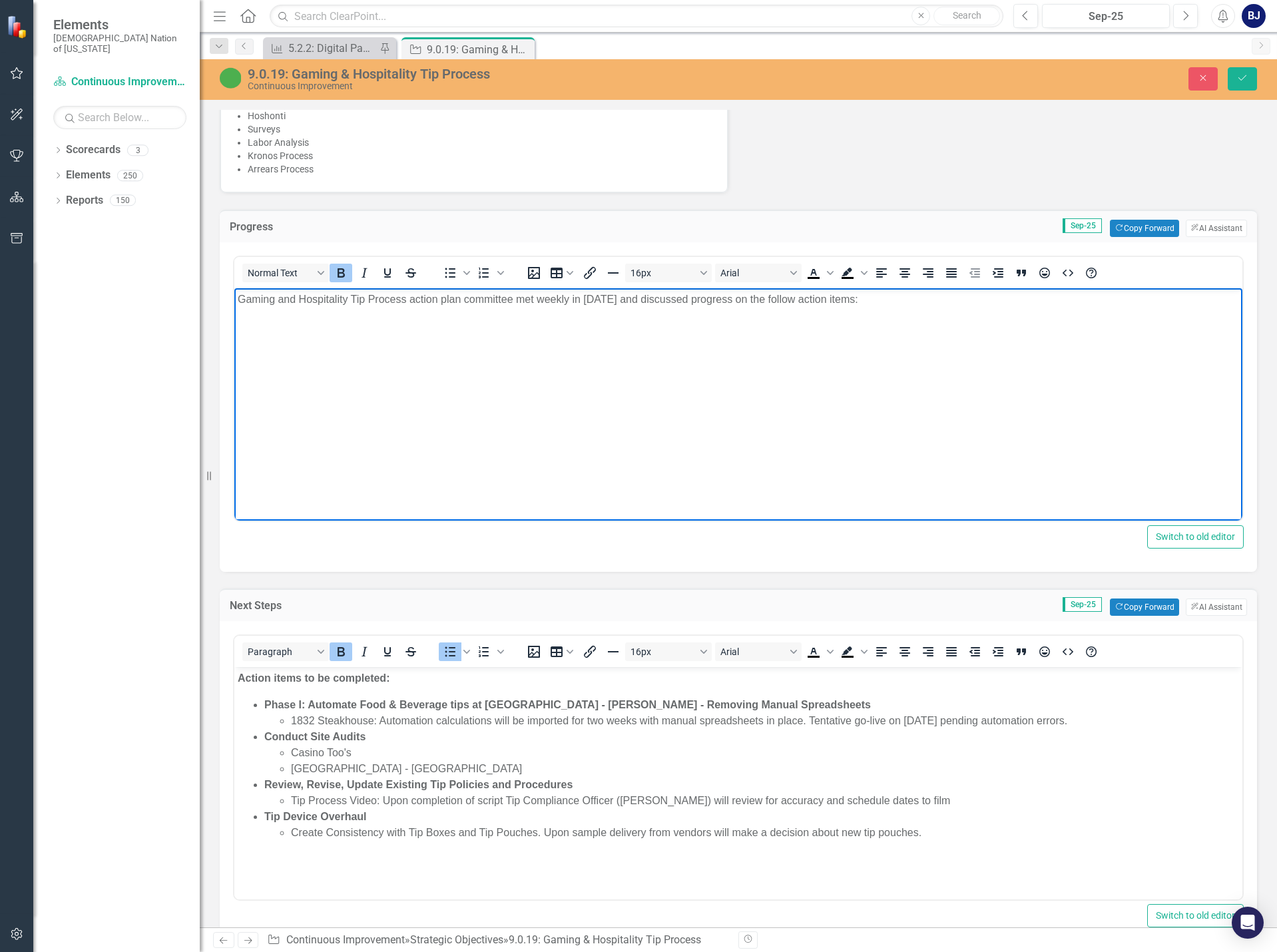
click at [334, 355] on body "Gaming and Hospitality Tip Process action plan committee met weekly in [DATE] a…" at bounding box center [738, 388] width 1008 height 200
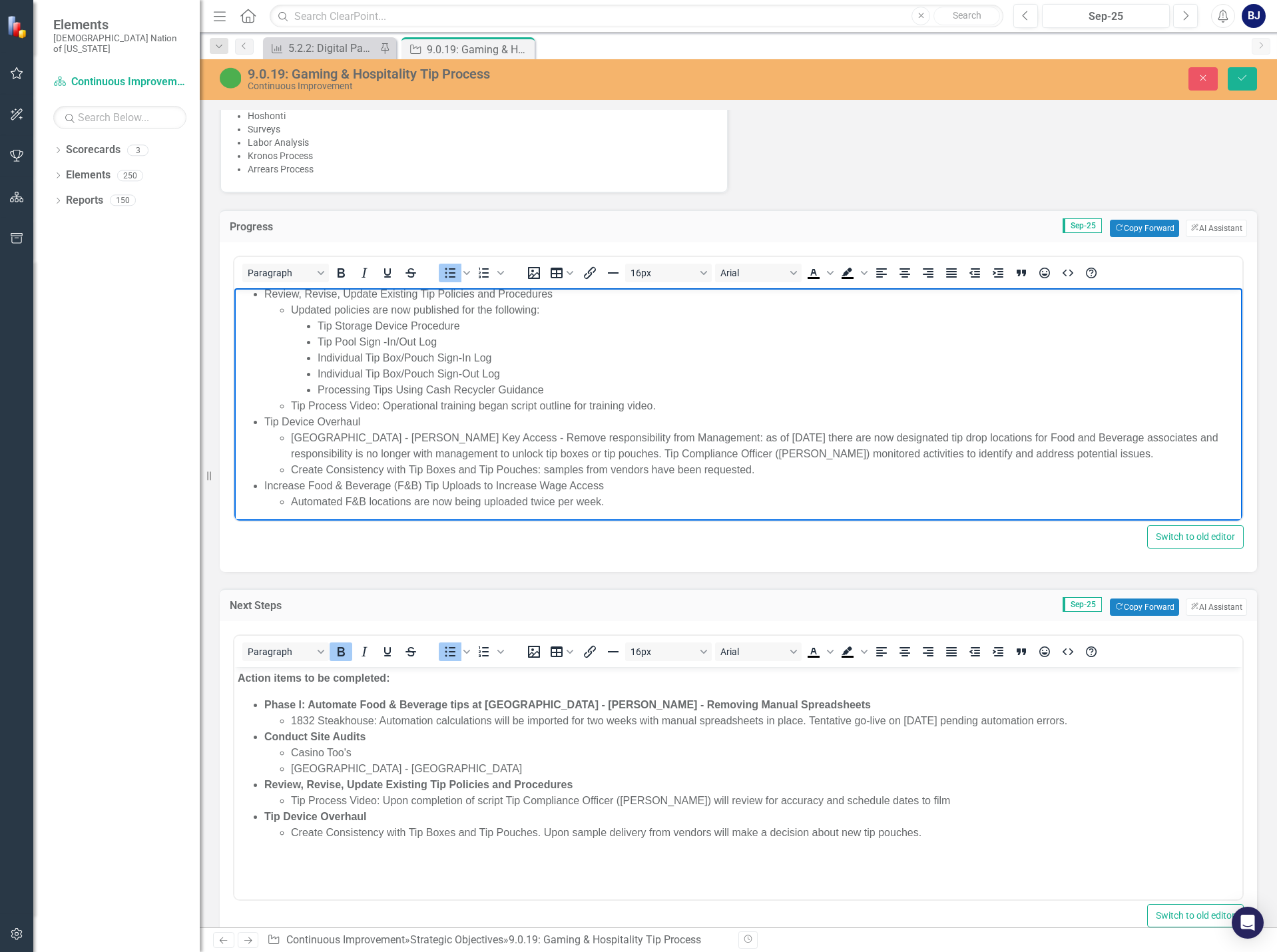
scroll to position [83, 0]
drag, startPoint x: 580, startPoint y: 475, endPoint x: 262, endPoint y: 482, distance: 318.1
click at [262, 482] on ul "Phase I: Automate Food & Beverage tips at Choctaw Casino and Resort - Durant - …" at bounding box center [738, 370] width 1002 height 272
click at [342, 272] on icon "Bold" at bounding box center [340, 273] width 16 height 16
drag, startPoint x: 363, startPoint y: 414, endPoint x: 259, endPoint y: 418, distance: 104.1
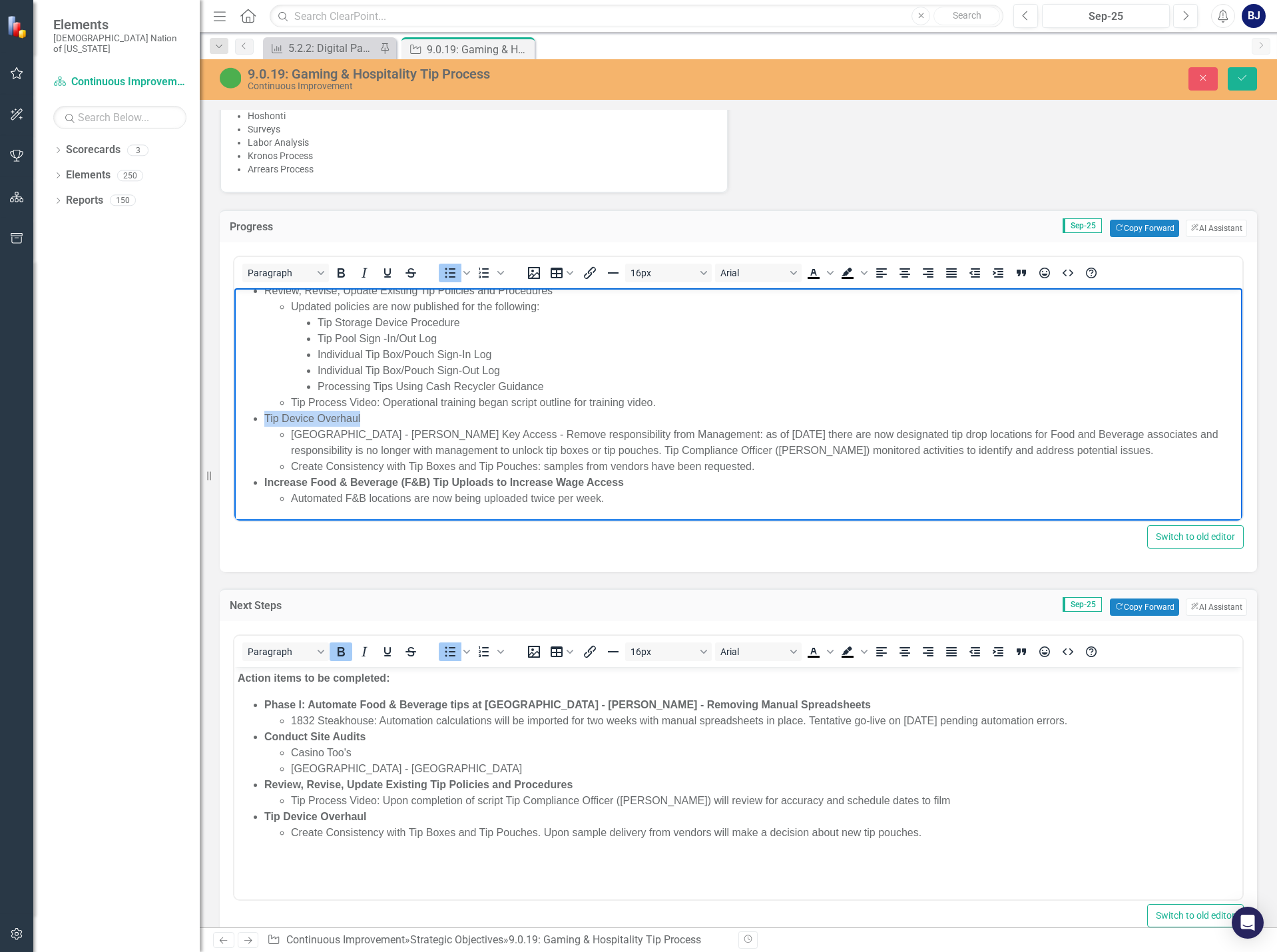
click at [259, 418] on ul "Phase I: Automate Food & Beverage tips at Choctaw Casino and Resort - Durant - …" at bounding box center [738, 370] width 1002 height 272
click at [337, 265] on icon "Bold" at bounding box center [340, 273] width 16 height 16
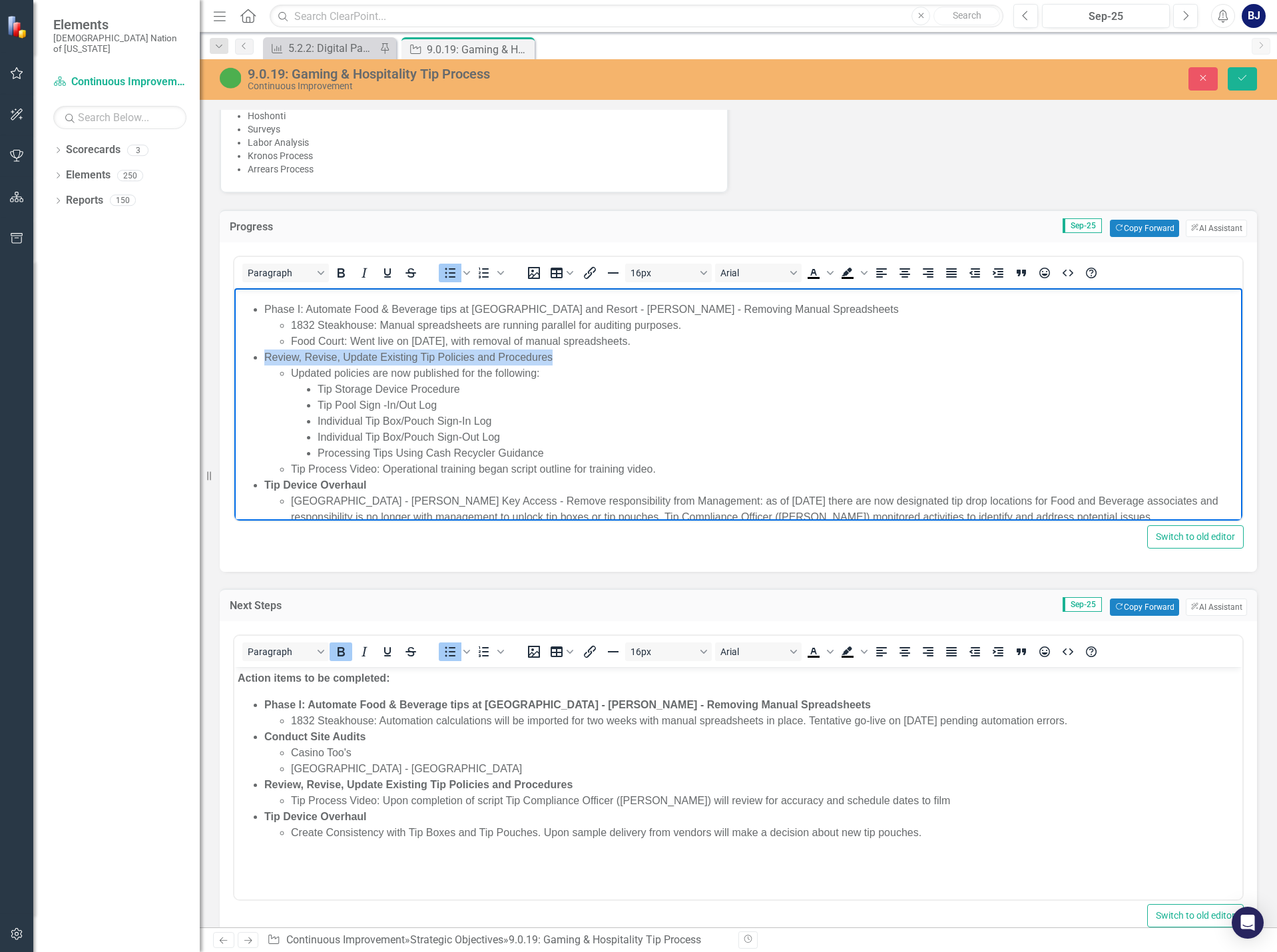
drag, startPoint x: 561, startPoint y: 357, endPoint x: 265, endPoint y: 361, distance: 296.0
click at [265, 361] on li "Review, Revise, Update Existing Tip Policies and Procedures" at bounding box center [751, 357] width 974 height 16
click at [344, 274] on icon "Bold" at bounding box center [341, 273] width 7 height 9
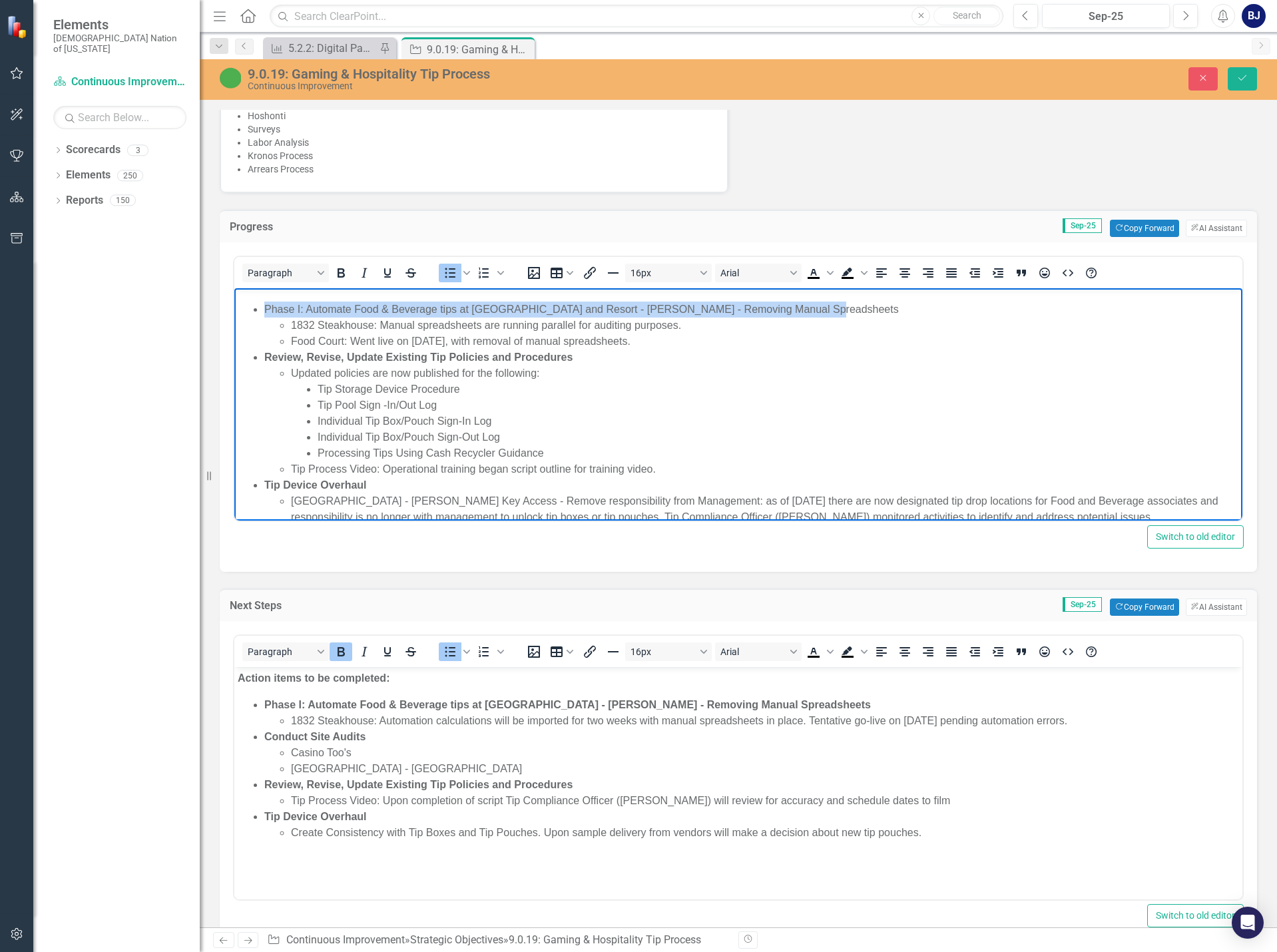
drag, startPoint x: 816, startPoint y: 306, endPoint x: 255, endPoint y: 315, distance: 561.1
click at [264, 315] on li "Phase I: Automate Food & Beverage tips at [GEOGRAPHIC_DATA] and Resort - [PERSO…" at bounding box center [751, 309] width 974 height 16
click at [336, 268] on icon "Bold" at bounding box center [340, 273] width 16 height 16
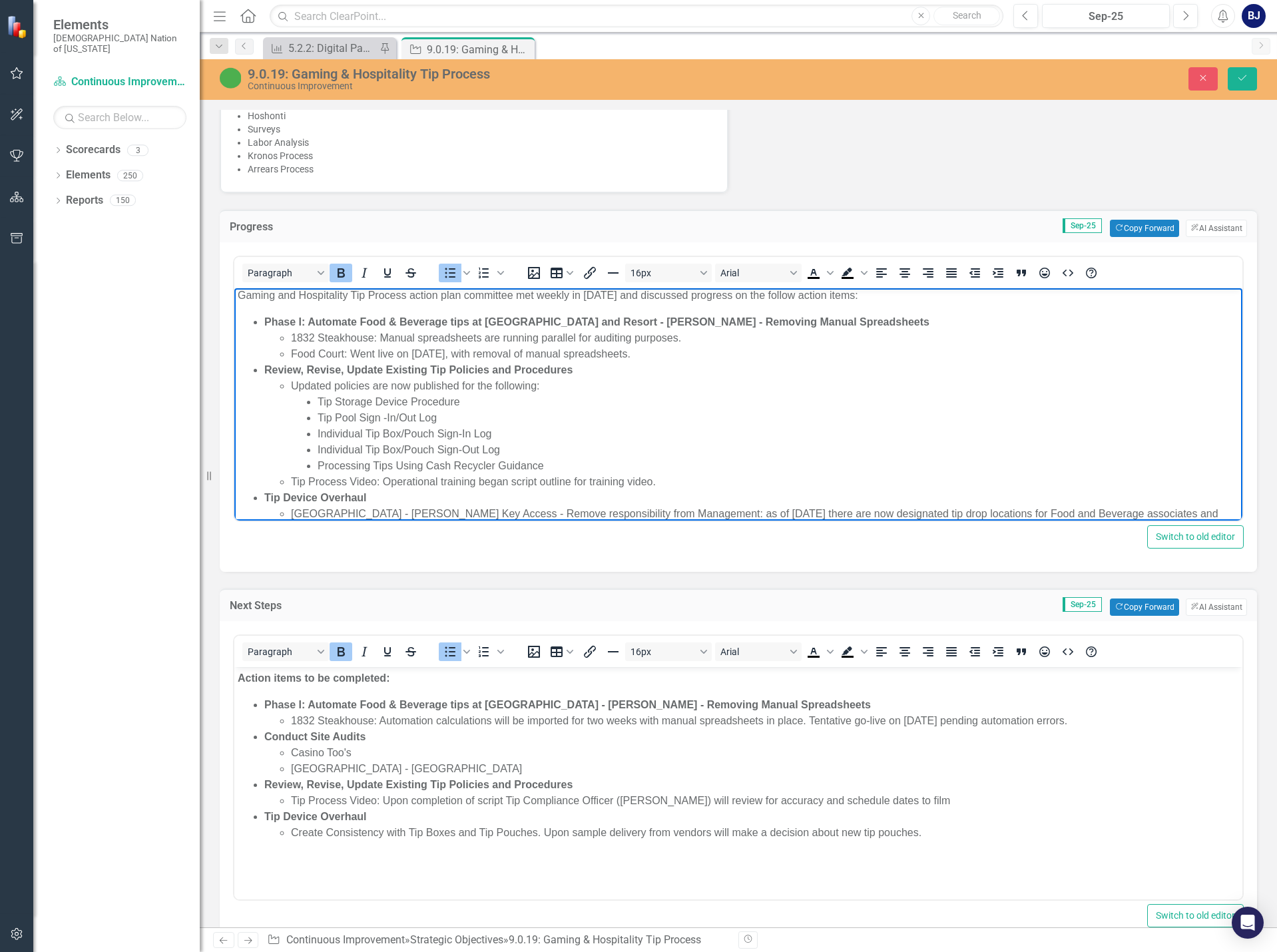
scroll to position [0, 0]
click at [722, 403] on li "Tip Storage Device Procedure" at bounding box center [778, 406] width 921 height 16
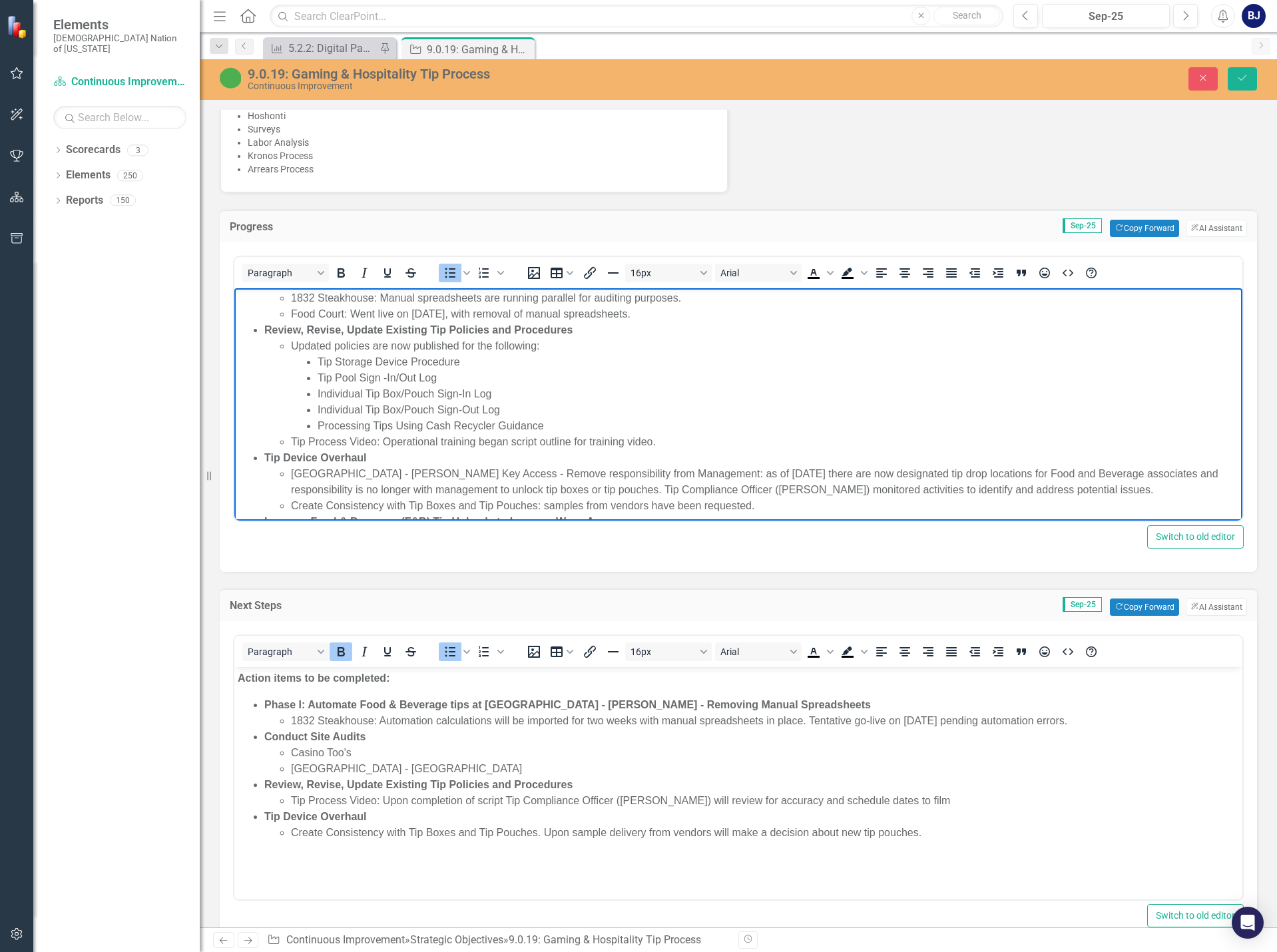
scroll to position [66, 0]
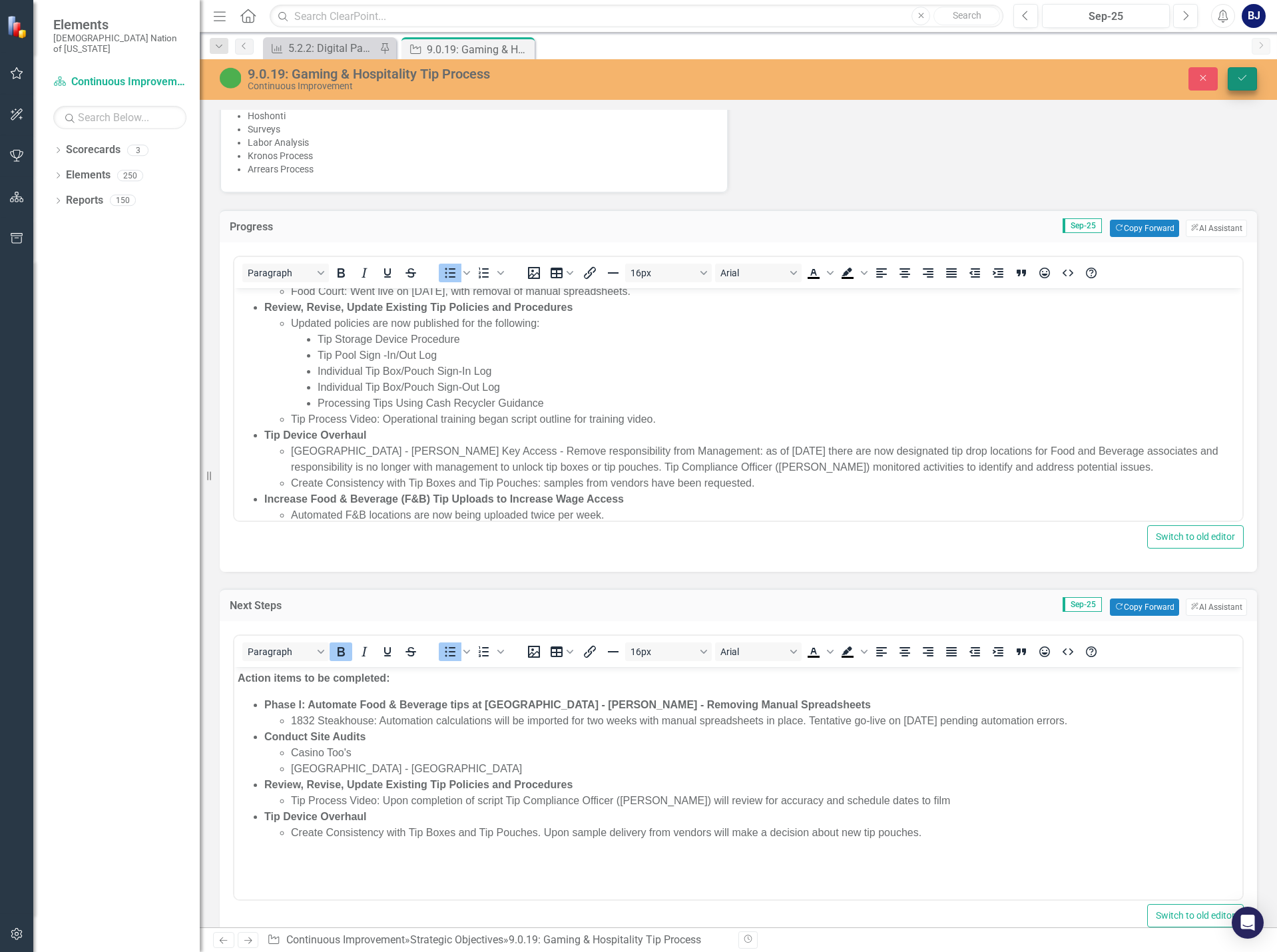
drag, startPoint x: 1234, startPoint y: 82, endPoint x: 554, endPoint y: 166, distance: 685.2
click at [1234, 82] on button "Save" at bounding box center [1242, 78] width 29 height 23
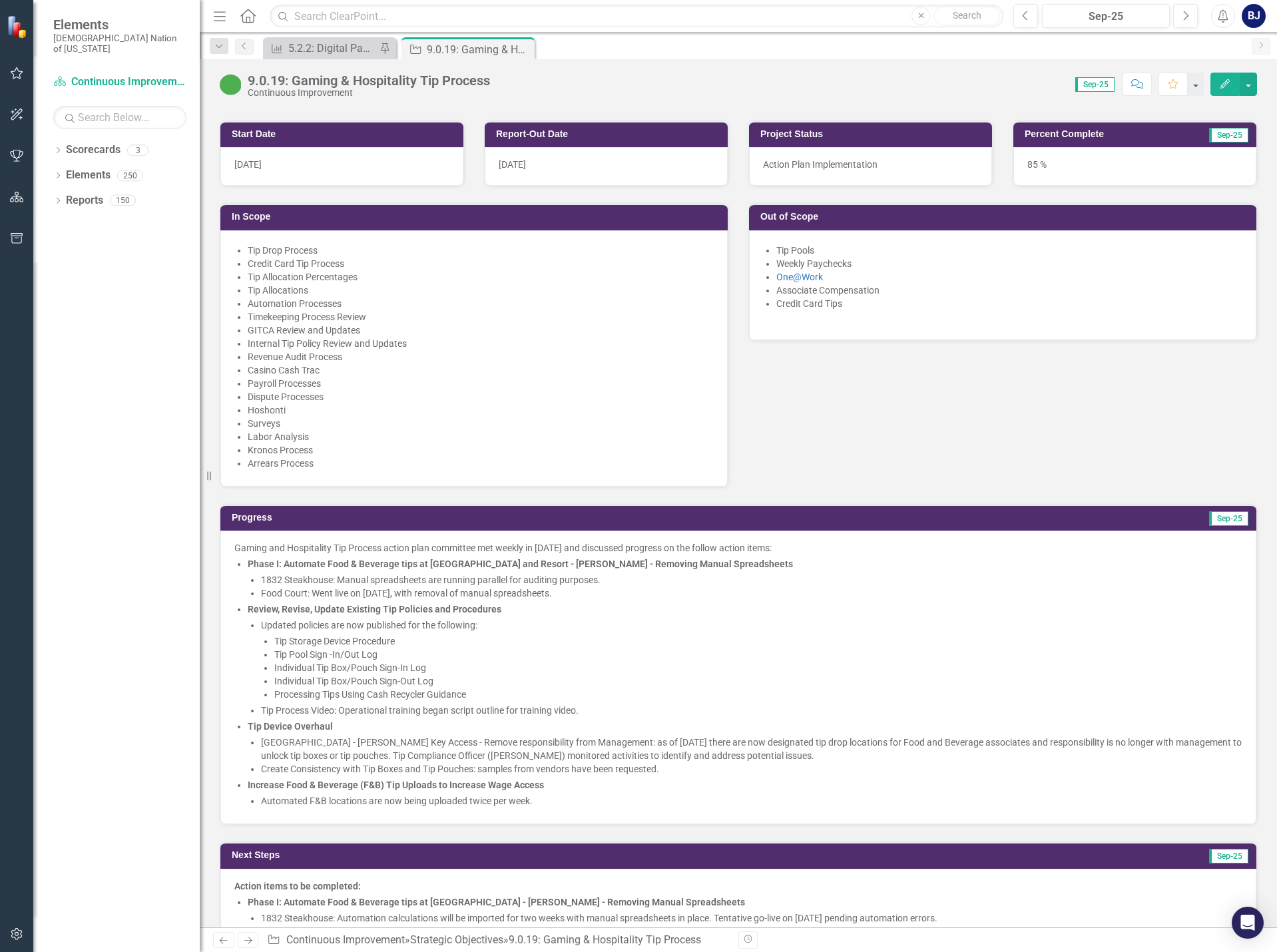
scroll to position [665, 0]
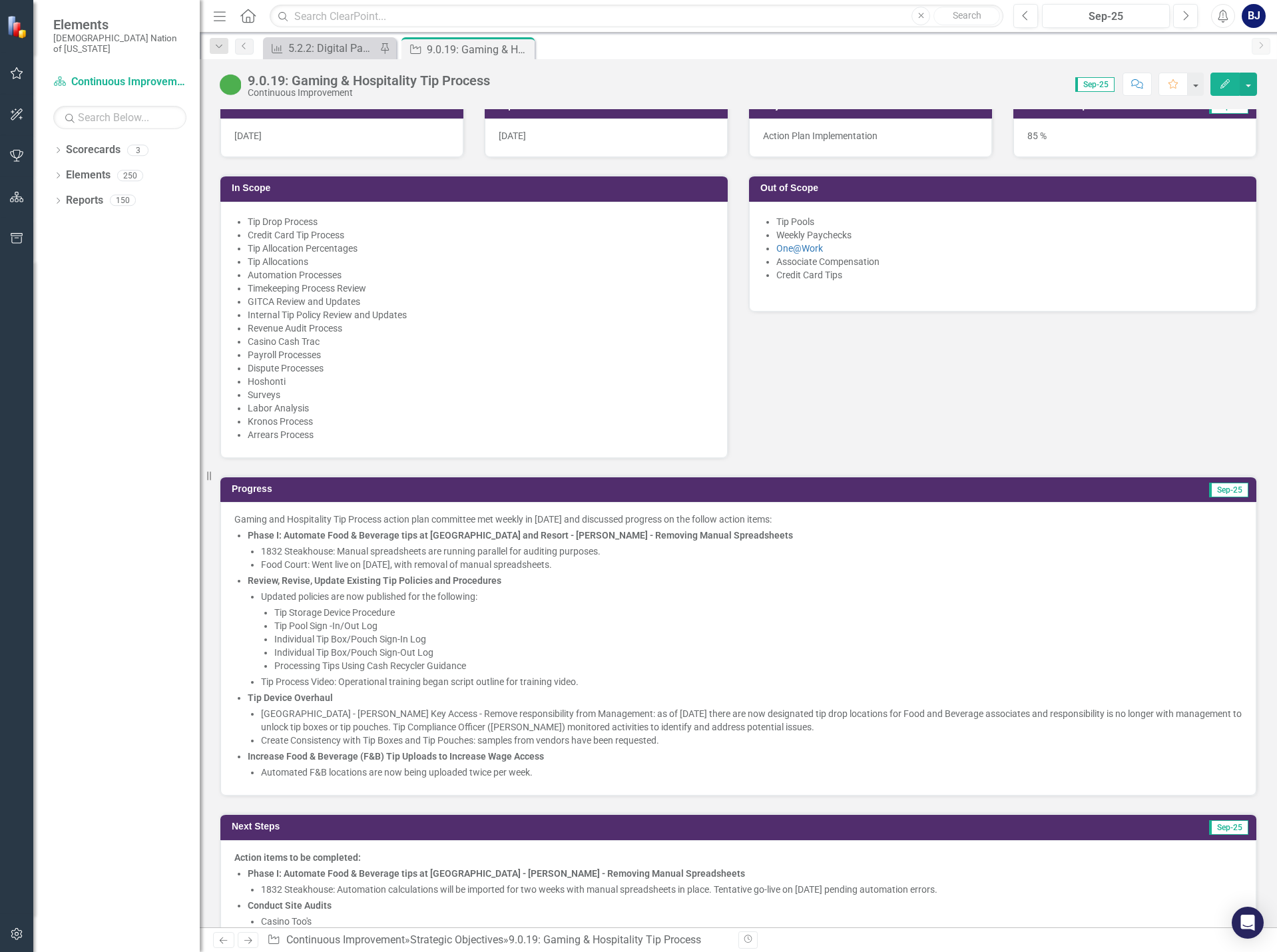
click at [596, 521] on p "Gaming and Hospitality Tip Process action plan committee met weekly in [DATE] a…" at bounding box center [738, 519] width 1008 height 13
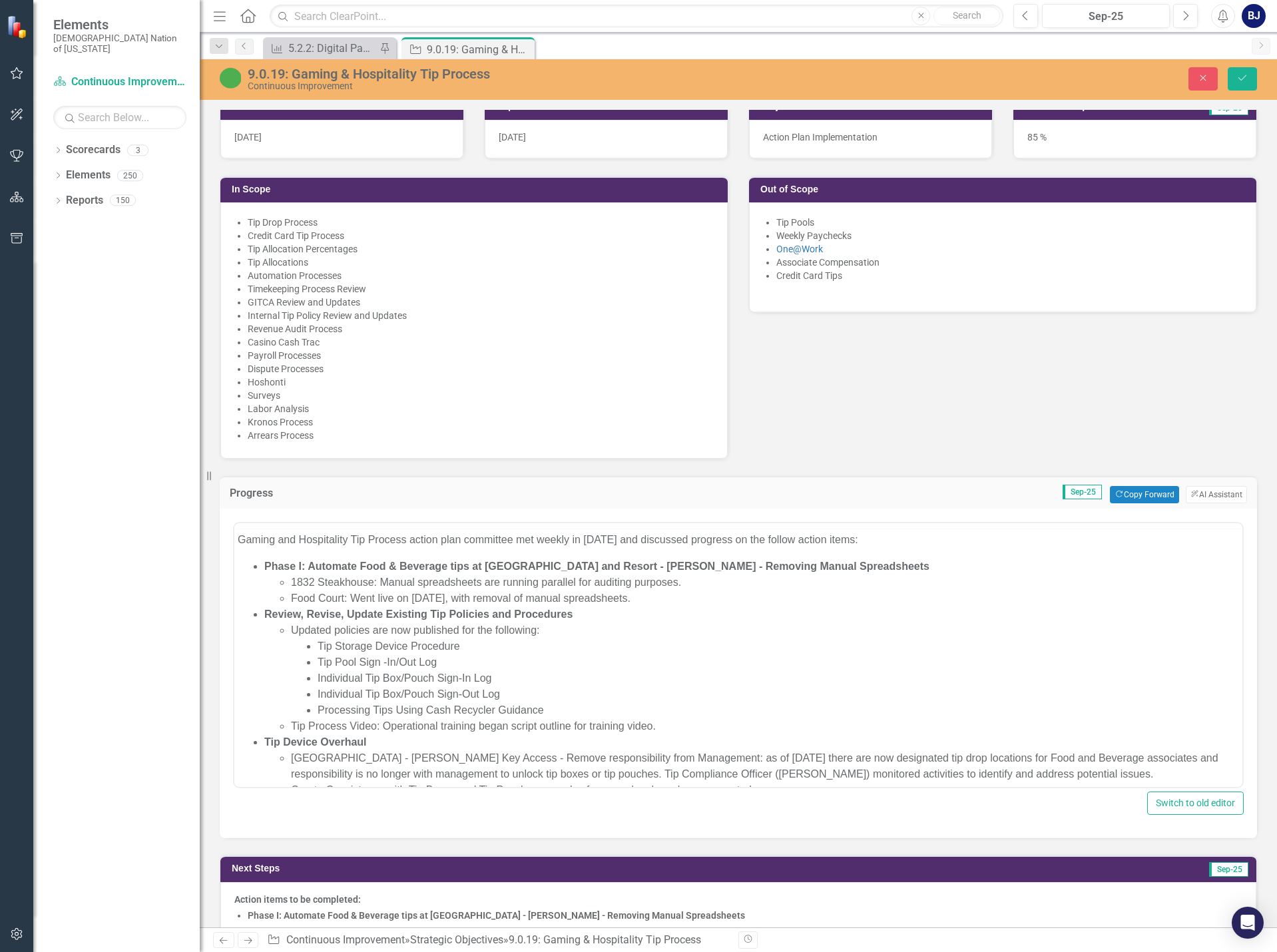
scroll to position [0, 0]
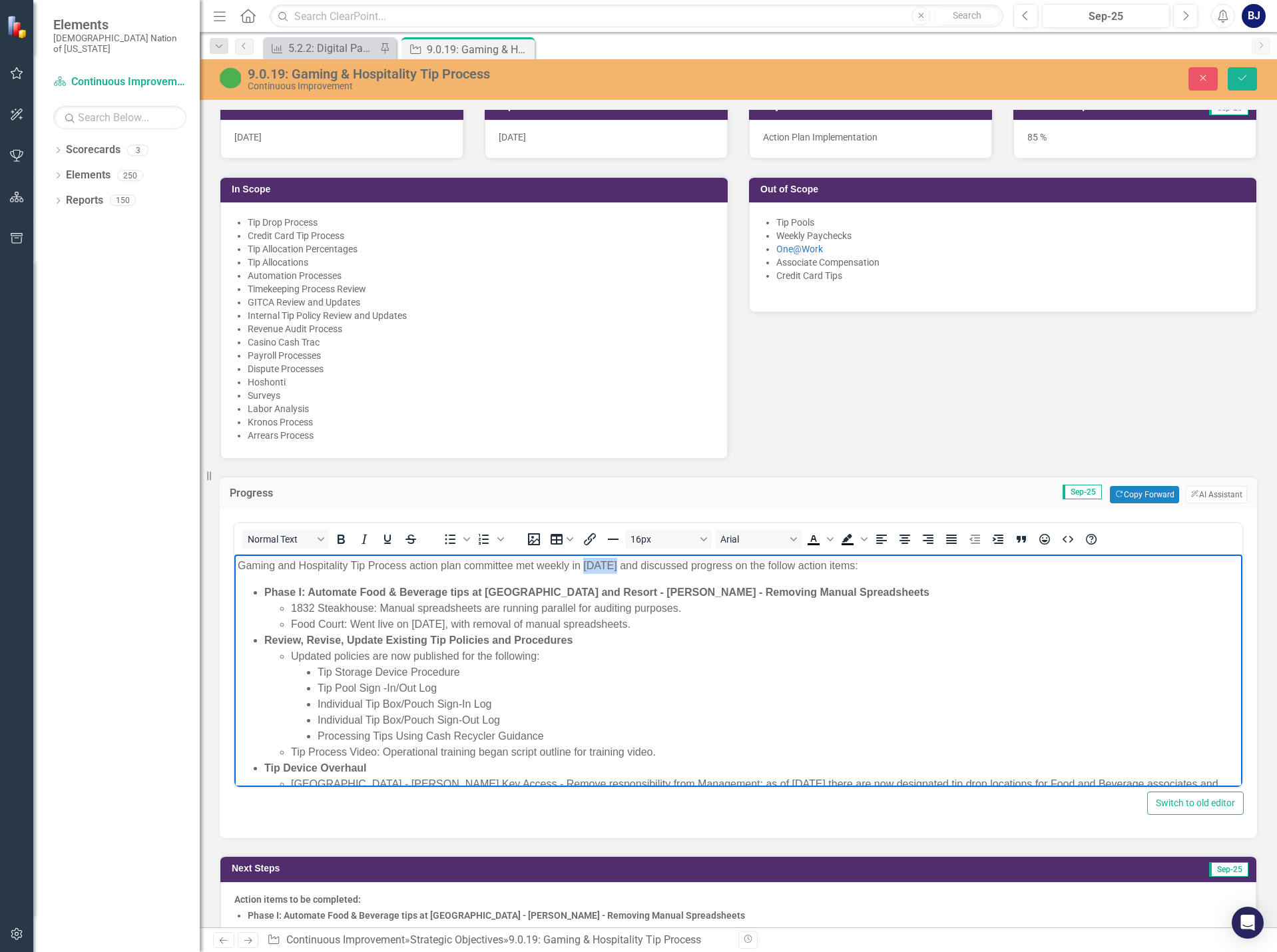
drag, startPoint x: 615, startPoint y: 564, endPoint x: 586, endPoint y: 564, distance: 29.0
click at [586, 564] on p "Gaming and Hospitality Tip Process action plan committee met weekly in [DATE] a…" at bounding box center [738, 565] width 1002 height 16
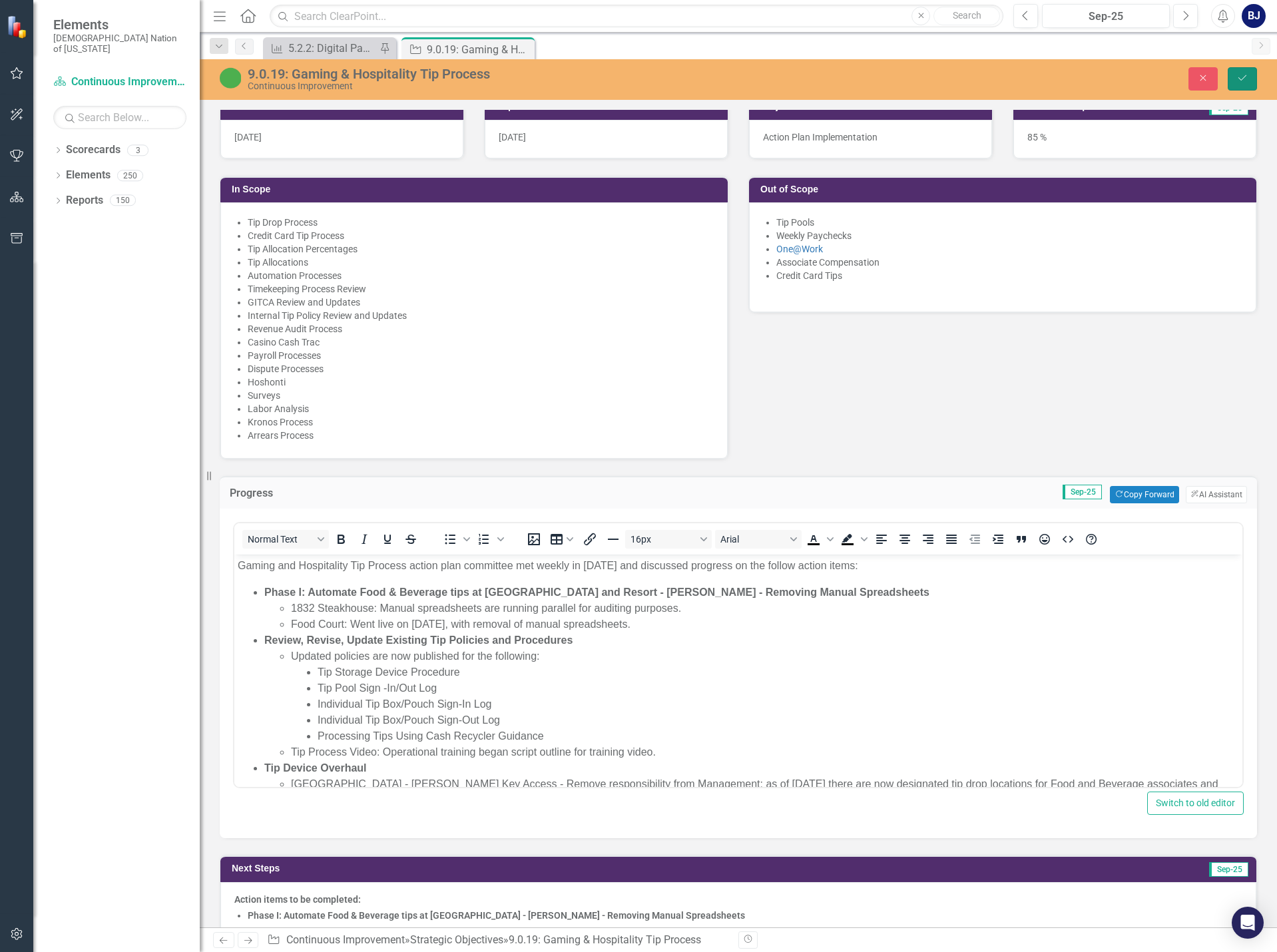
click at [1244, 86] on button "Save" at bounding box center [1242, 78] width 29 height 23
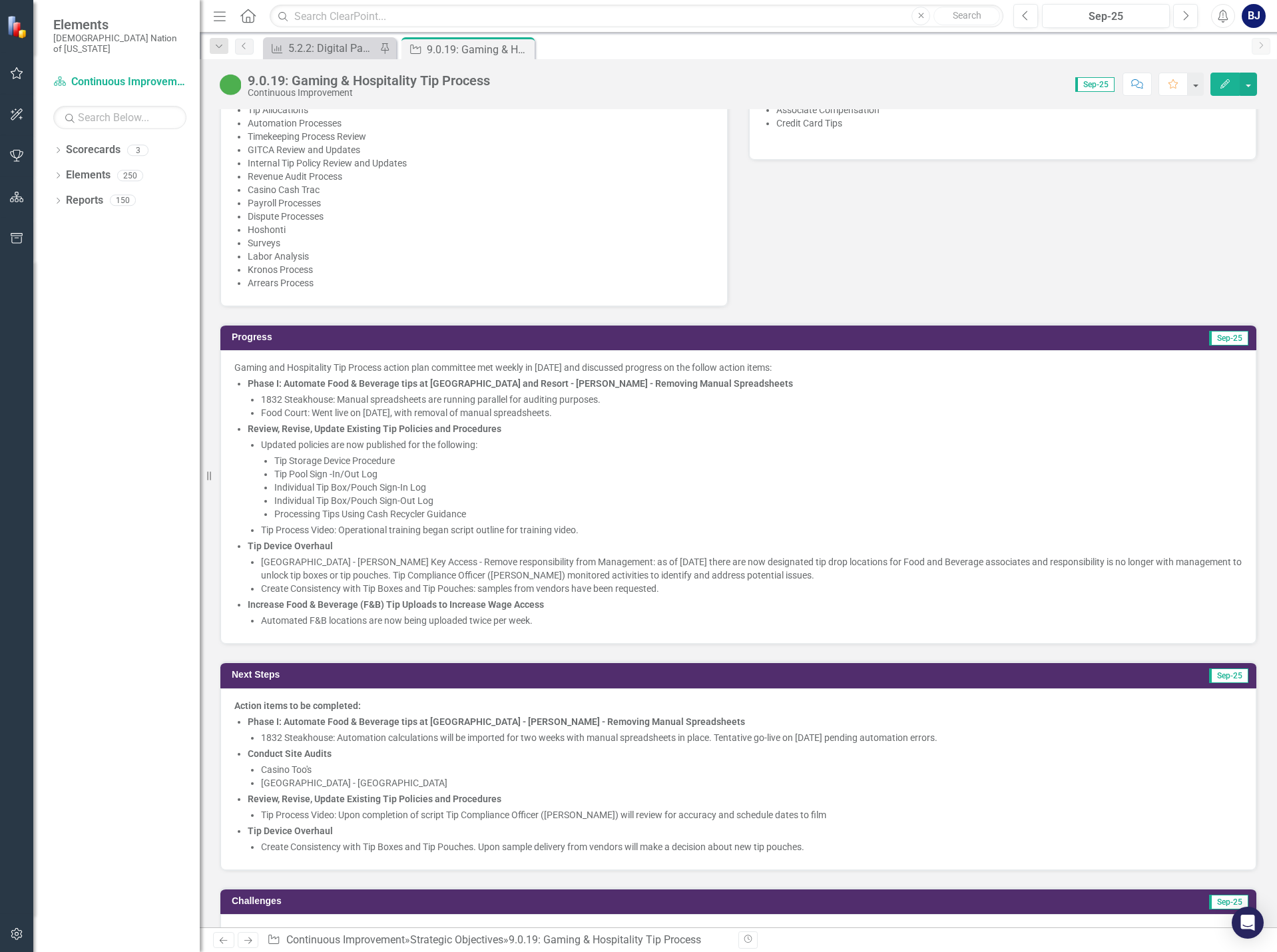
scroll to position [799, 0]
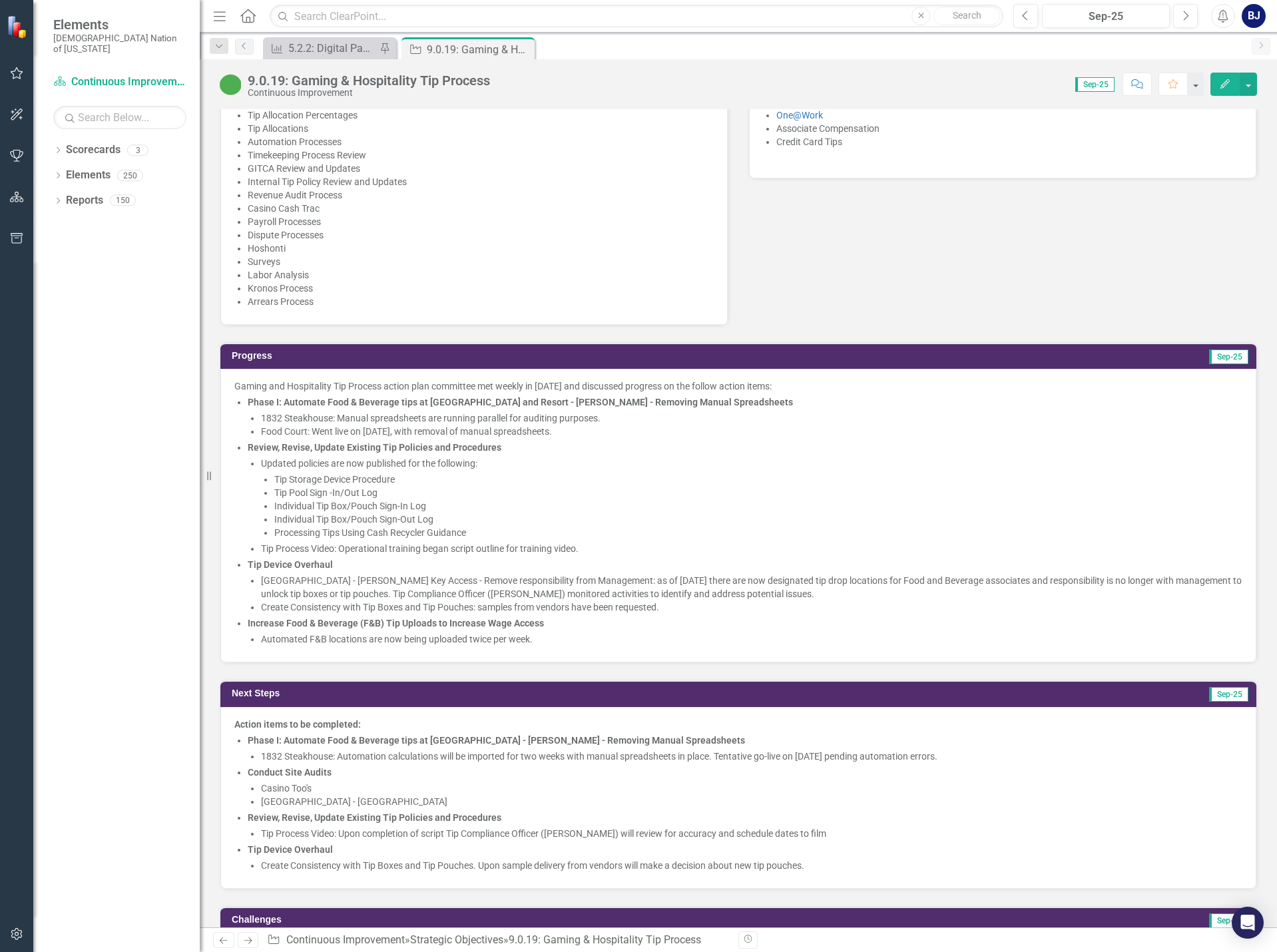
click at [730, 385] on p "Gaming and Hospitality Tip Process action plan committee met weekly in Septembe…" at bounding box center [738, 386] width 1008 height 13
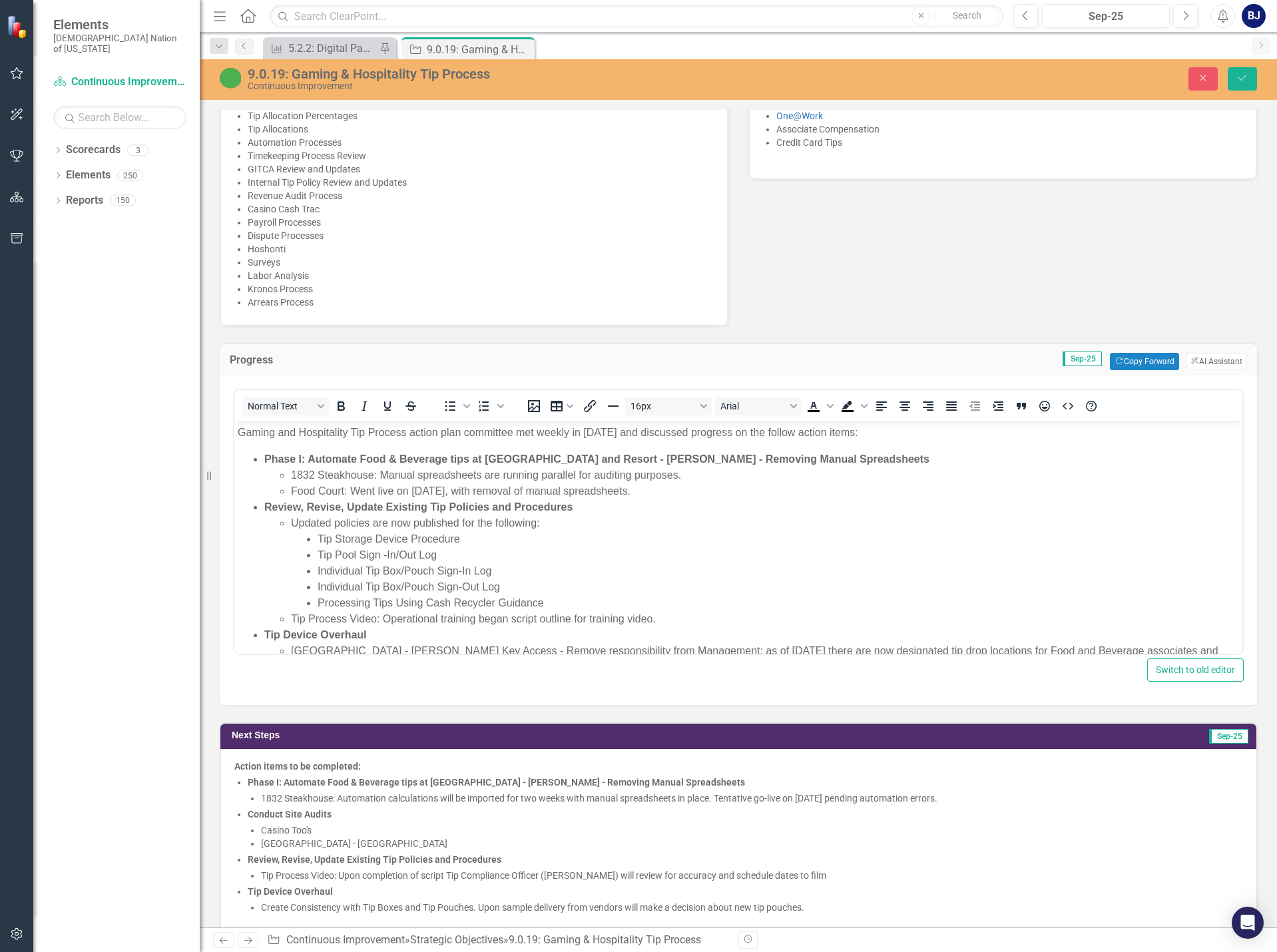
scroll to position [0, 0]
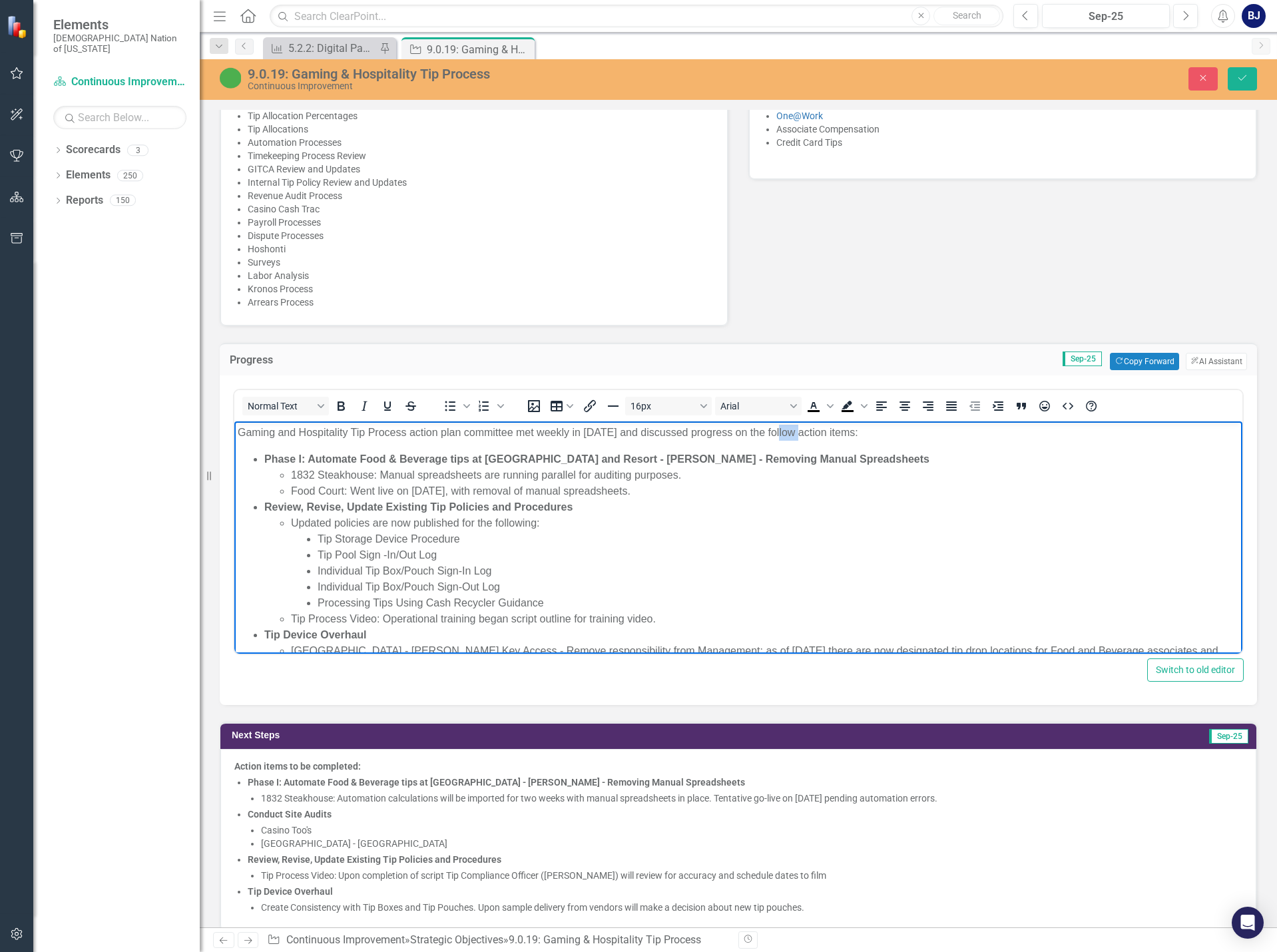
drag, startPoint x: 792, startPoint y: 428, endPoint x: 811, endPoint y: 429, distance: 19.0
click at [811, 429] on p "Gaming and Hospitality Tip Process action plan committee met weekly in Septembe…" at bounding box center [738, 433] width 1002 height 16
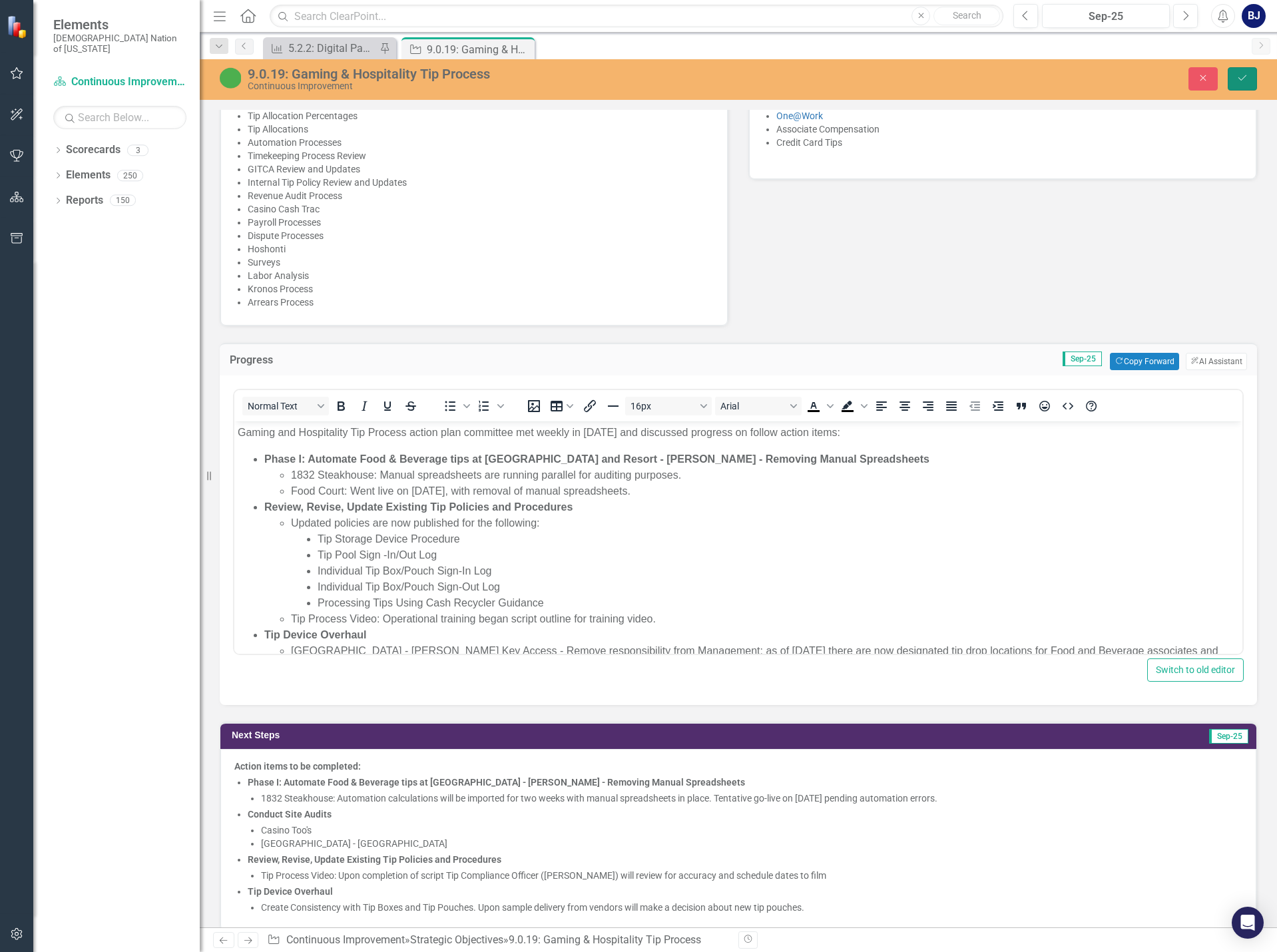
click at [1250, 84] on button "Save" at bounding box center [1242, 78] width 29 height 23
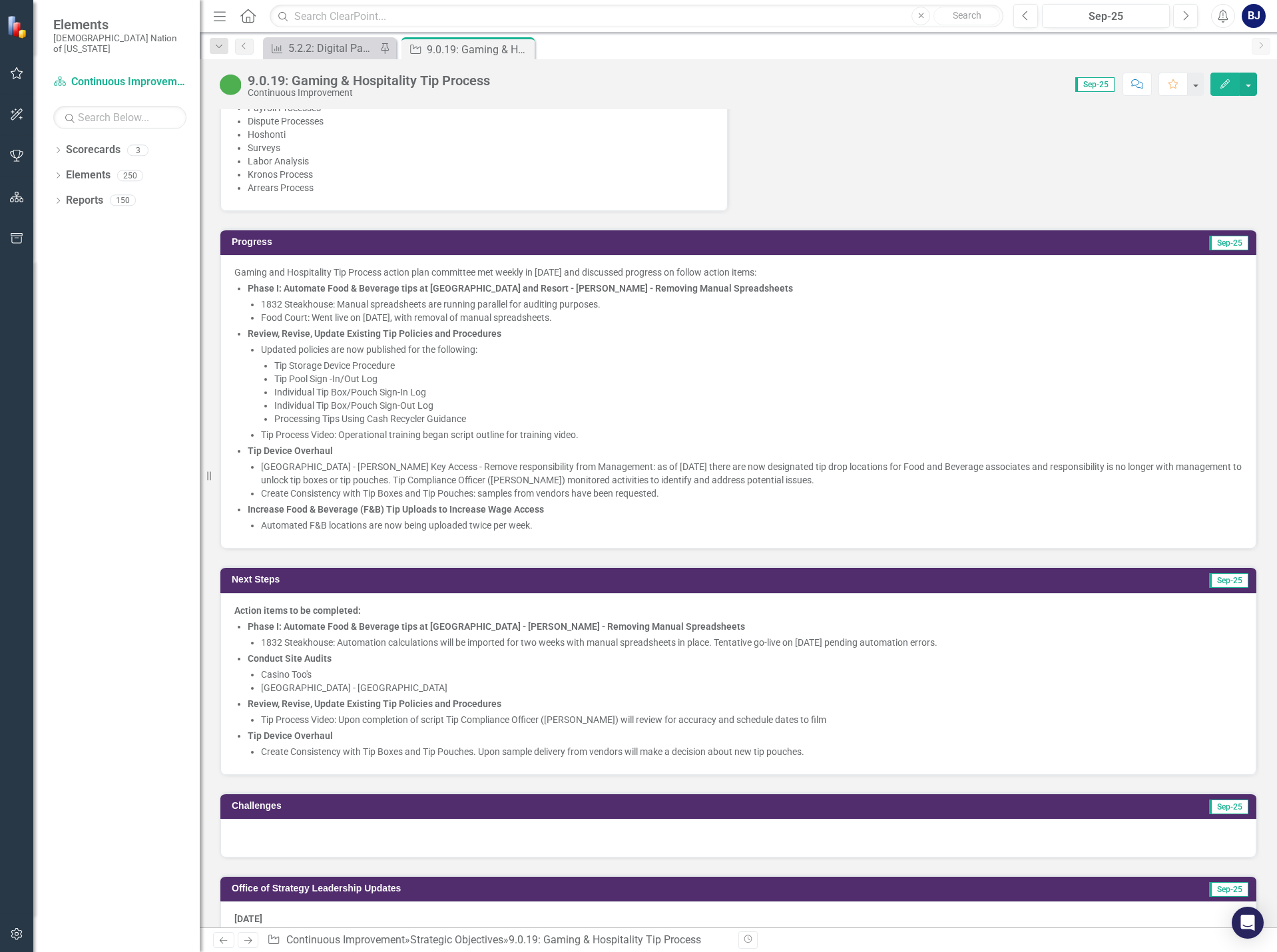
scroll to position [932, 0]
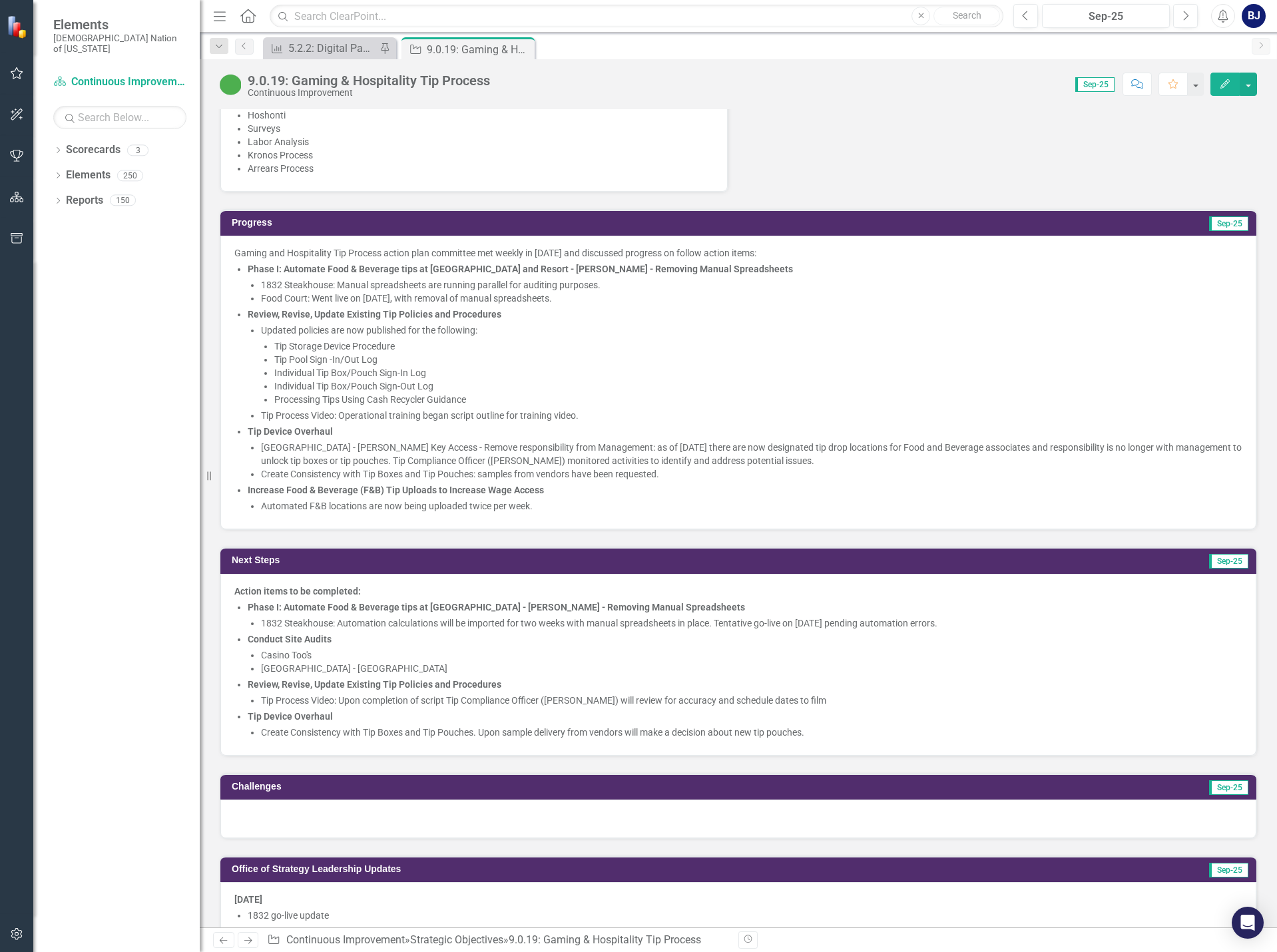
click at [802, 626] on li "1832 Steakhouse: Automation calculations will be imported for two weeks with ma…" at bounding box center [751, 623] width 981 height 13
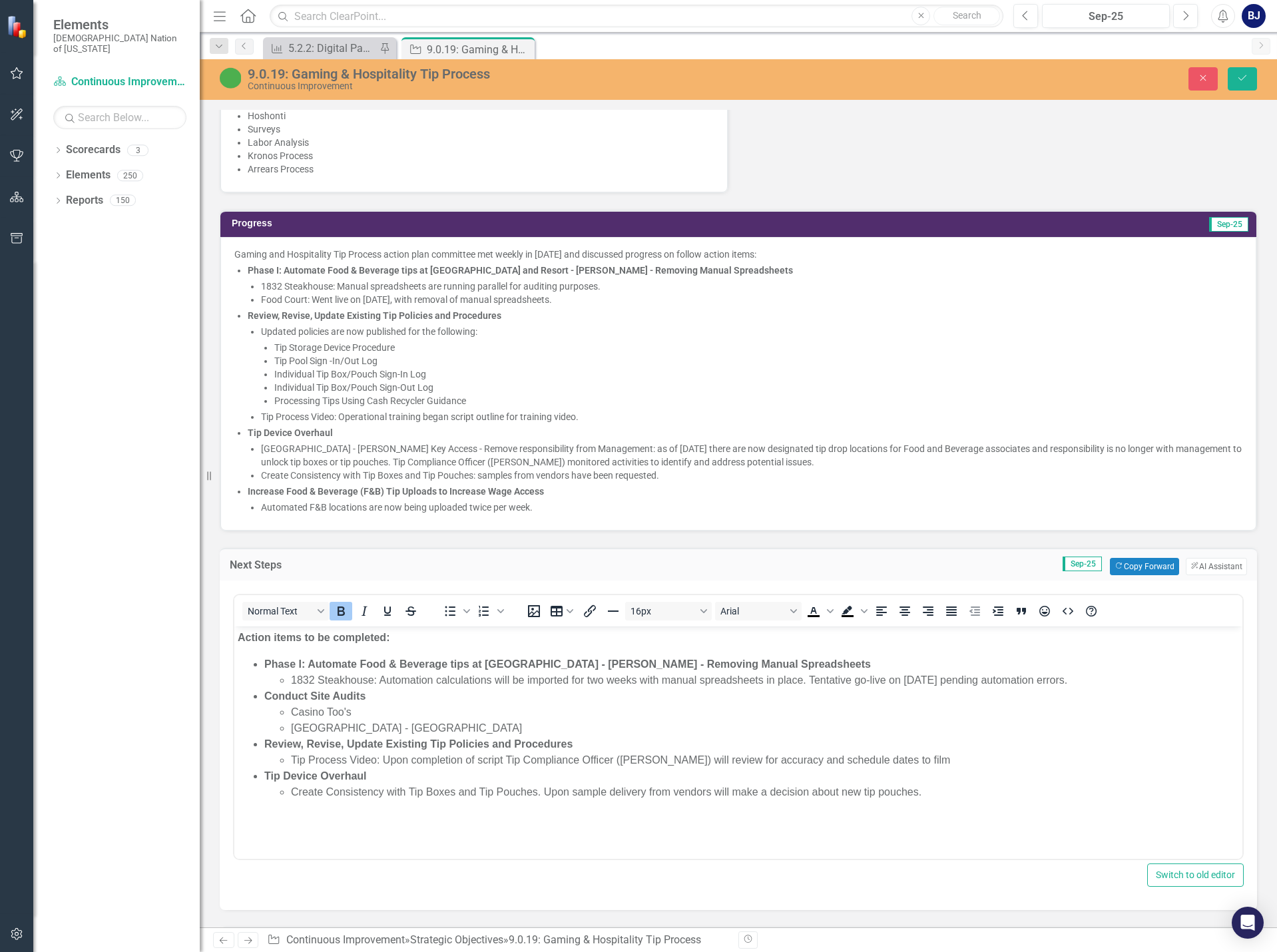
scroll to position [0, 0]
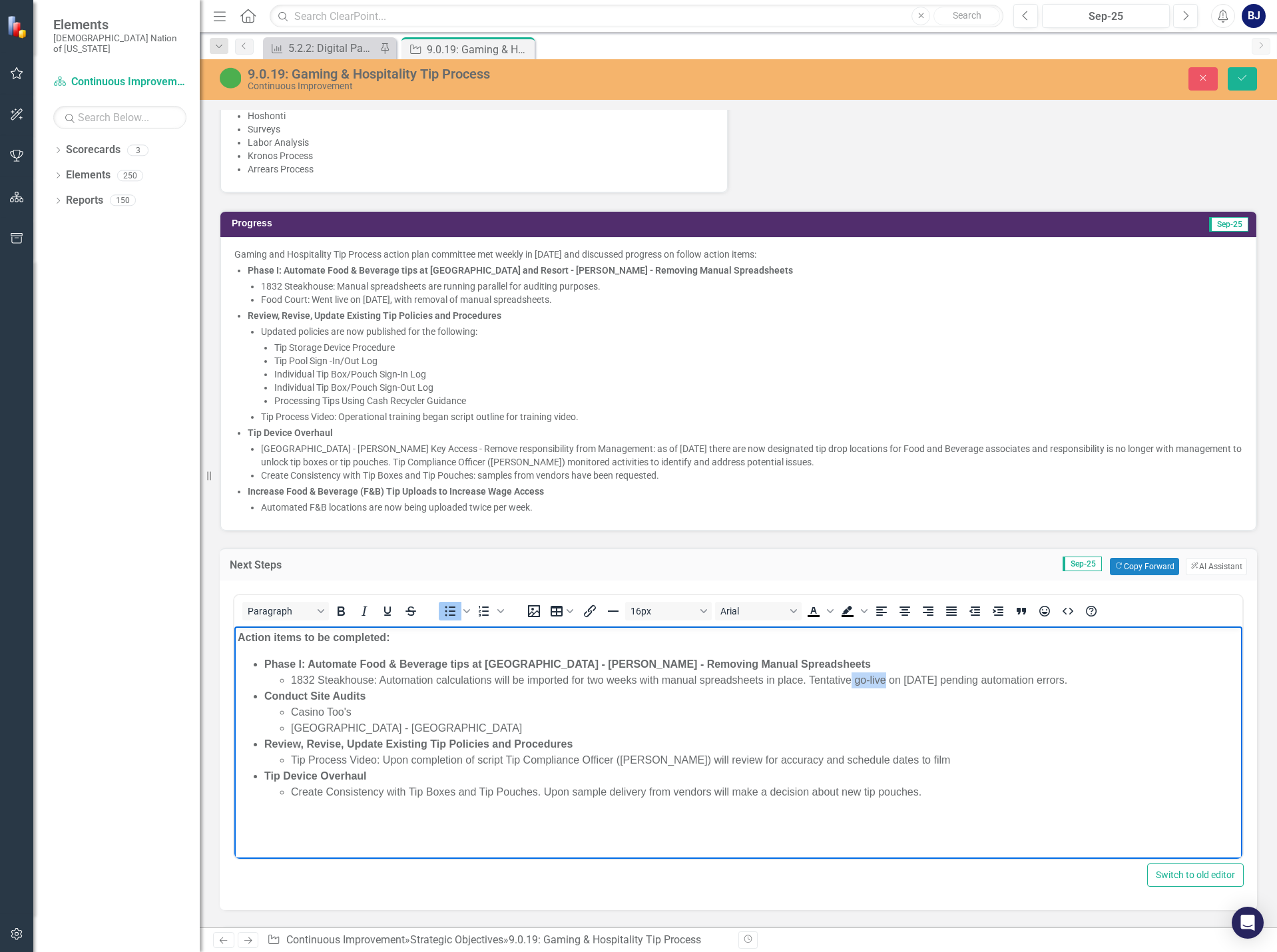
drag, startPoint x: 883, startPoint y: 678, endPoint x: 853, endPoint y: 672, distance: 30.6
click at [853, 676] on li "1832 Steakhouse: Automation calculations will be imported for two weeks with ma…" at bounding box center [765, 679] width 948 height 16
click at [1255, 80] on button "Save" at bounding box center [1242, 78] width 29 height 23
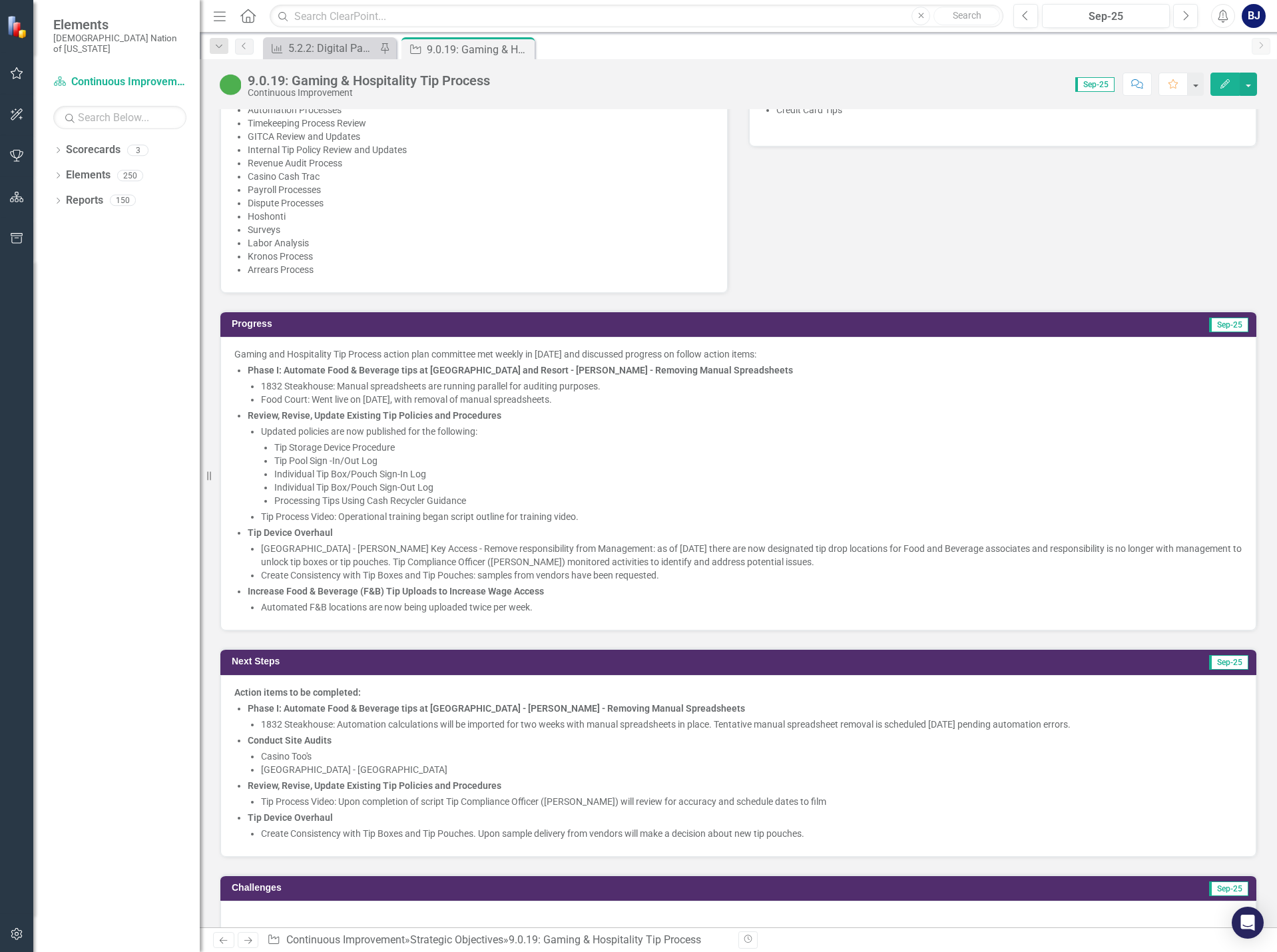
scroll to position [865, 0]
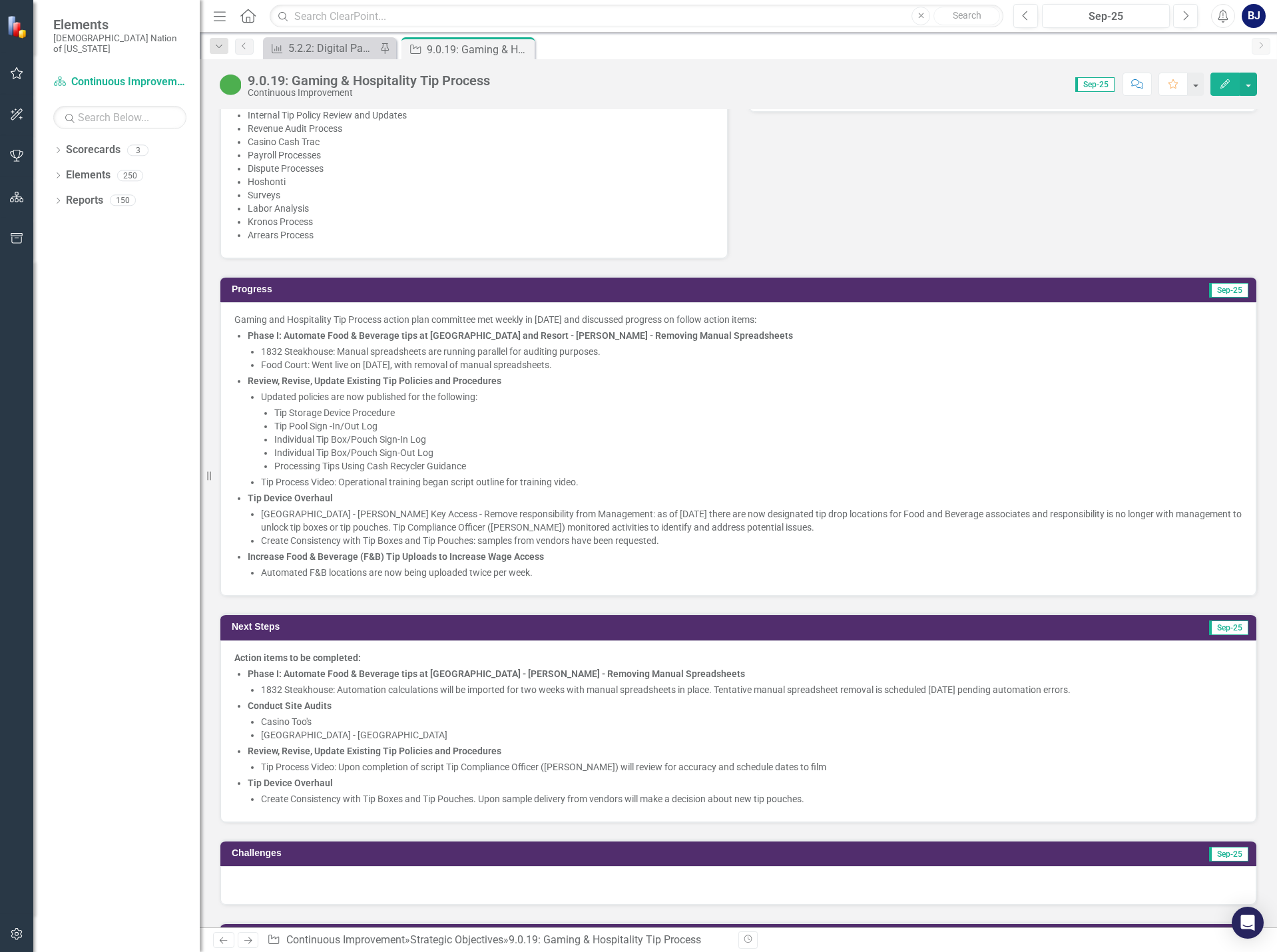
click at [809, 770] on li "Tip Process Video: Upon completion of script Tip Compliance Officer (Kasidy Mil…" at bounding box center [751, 767] width 981 height 13
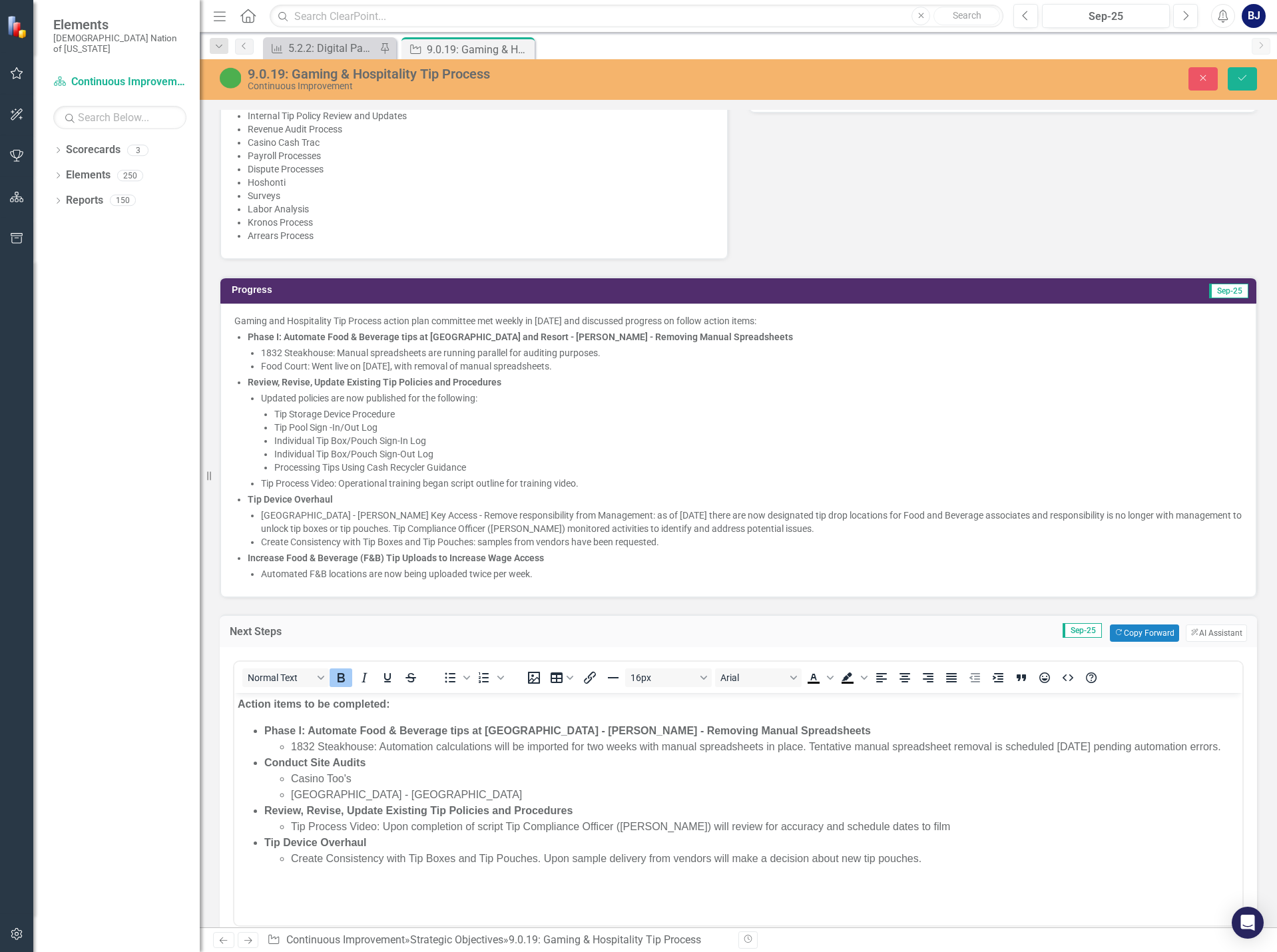
scroll to position [0, 0]
click at [932, 834] on li "Tip Process Video: Upon completion of script Tip Compliance Officer (Kasidy Mil…" at bounding box center [765, 826] width 948 height 16
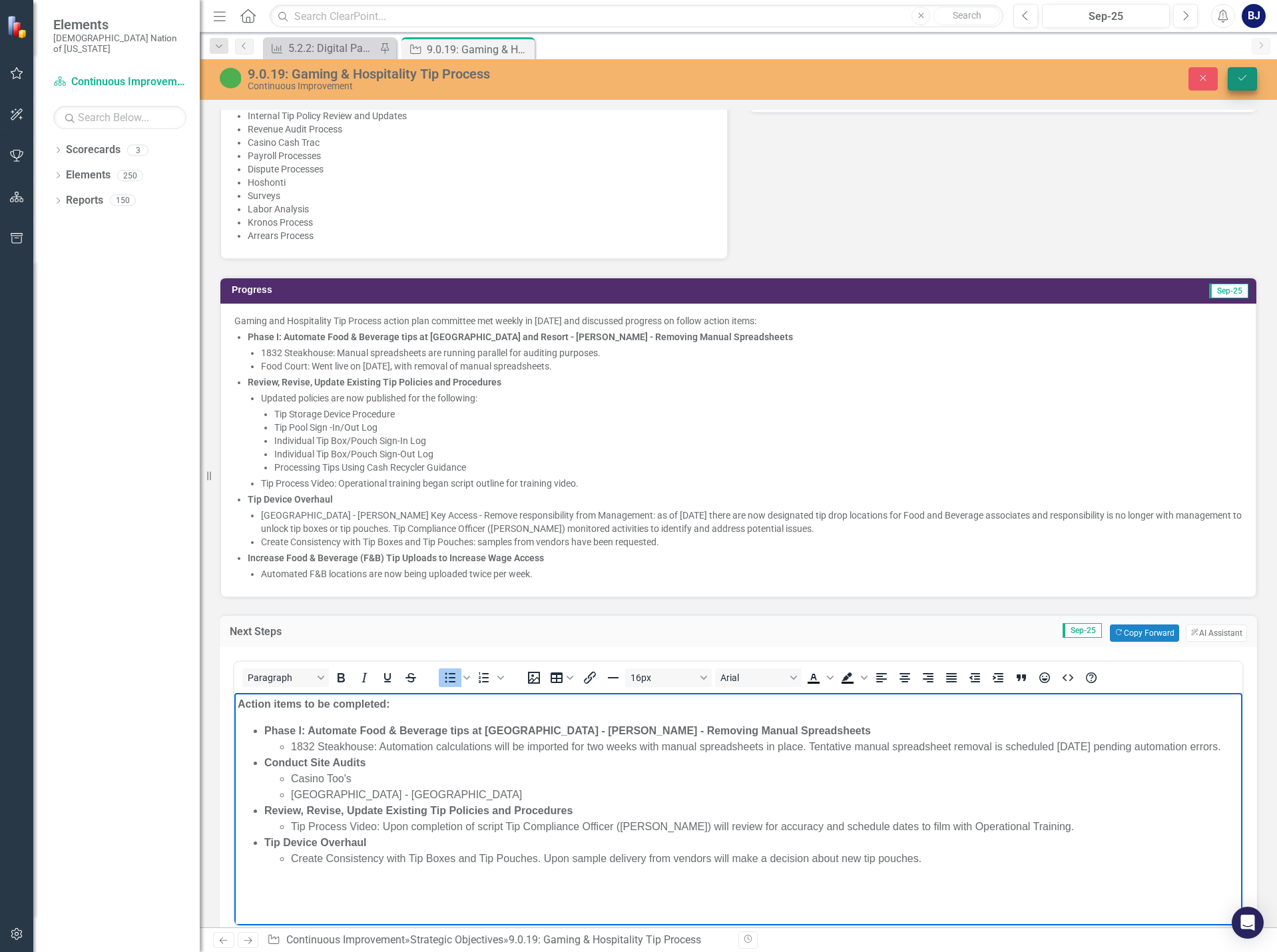
click at [1236, 78] on icon "Save" at bounding box center [1242, 78] width 12 height 9
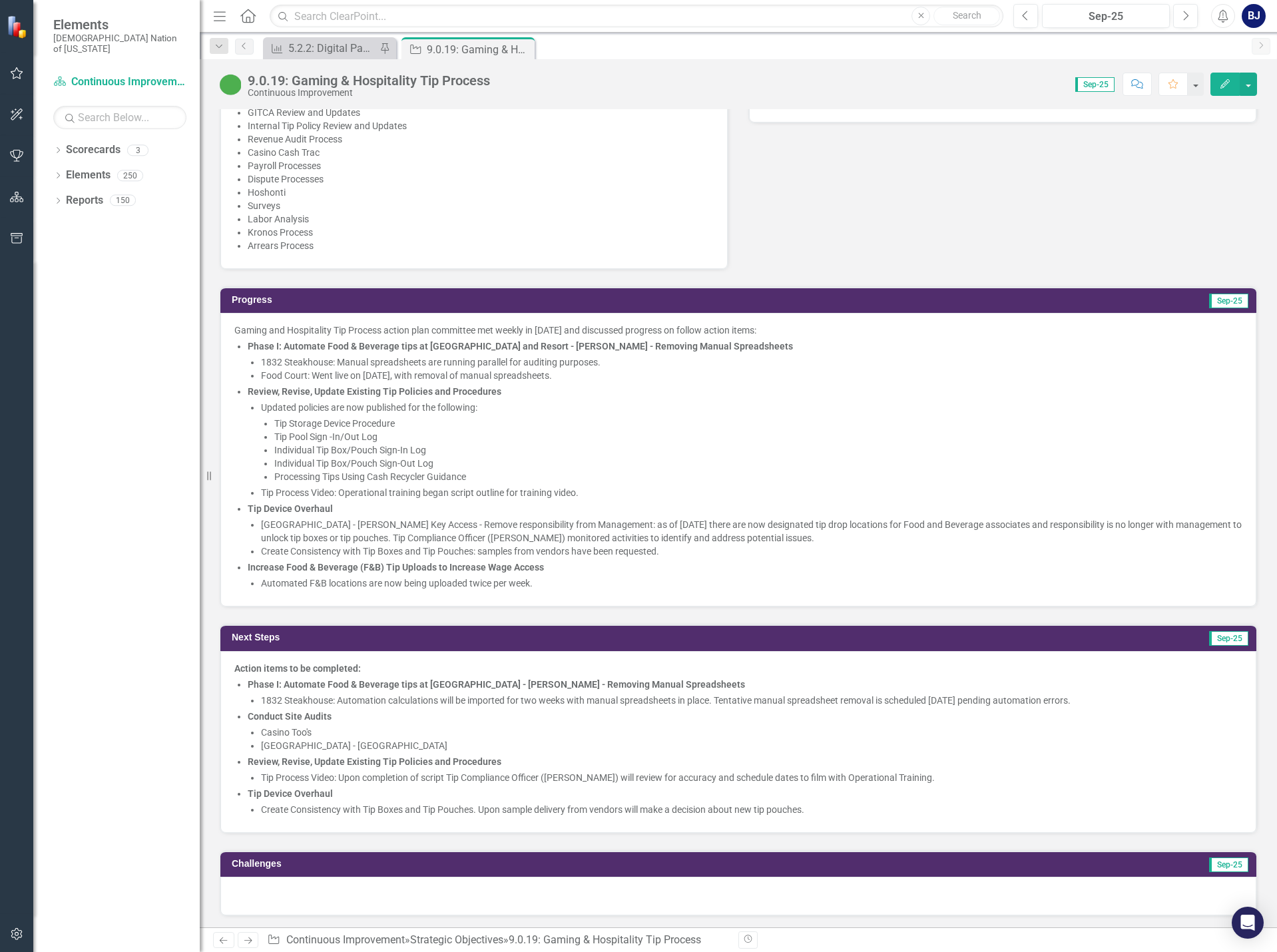
scroll to position [865, 0]
